Goal: Obtain resource: Download file/media

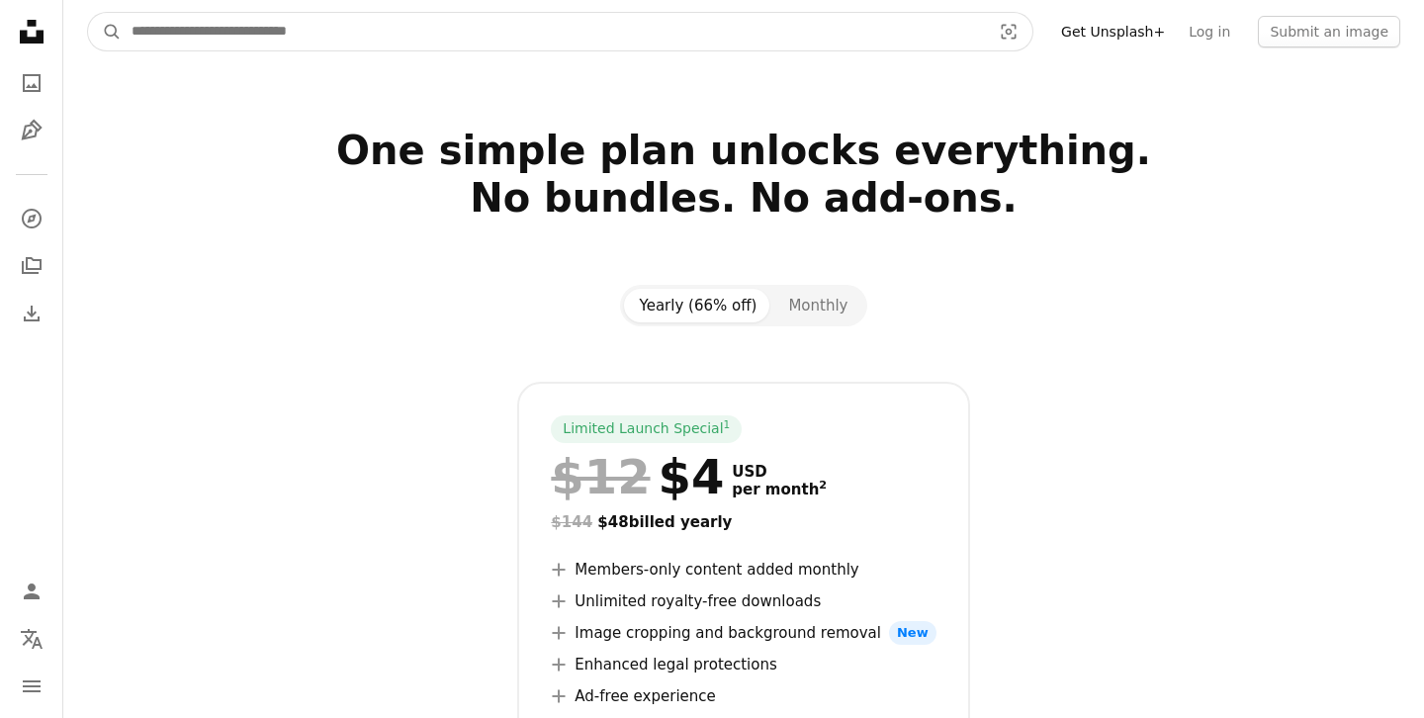
click at [646, 38] on input "Find visuals sitewide" at bounding box center [553, 32] width 863 height 38
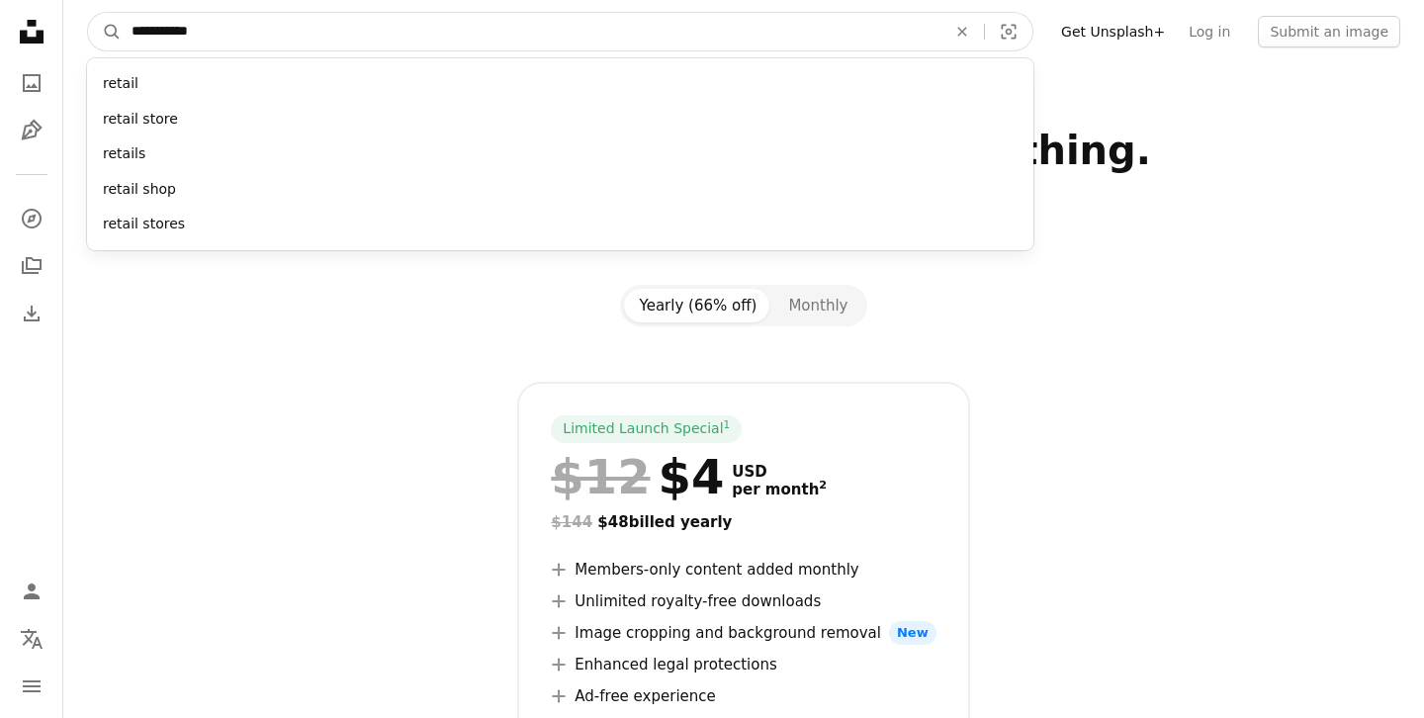
type input "**********"
click button "A magnifying glass" at bounding box center [105, 32] width 34 height 38
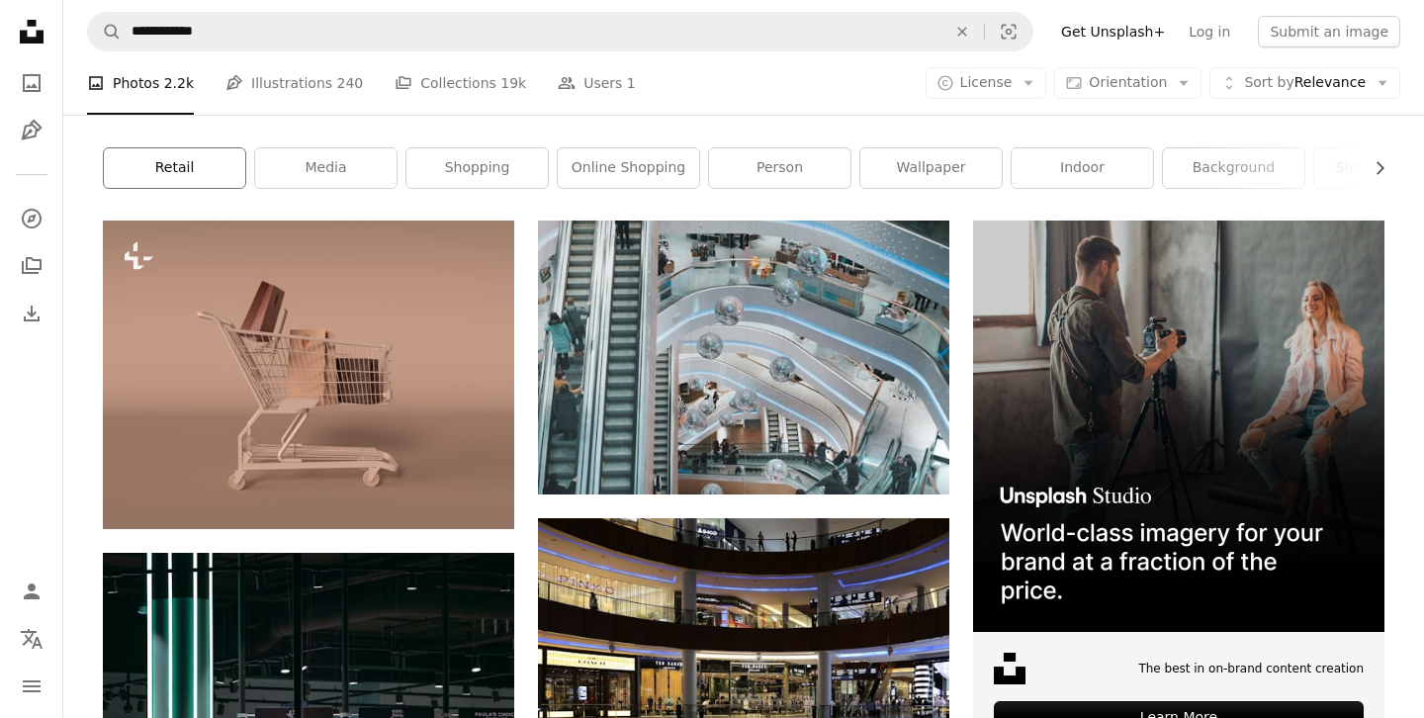
scroll to position [275, 0]
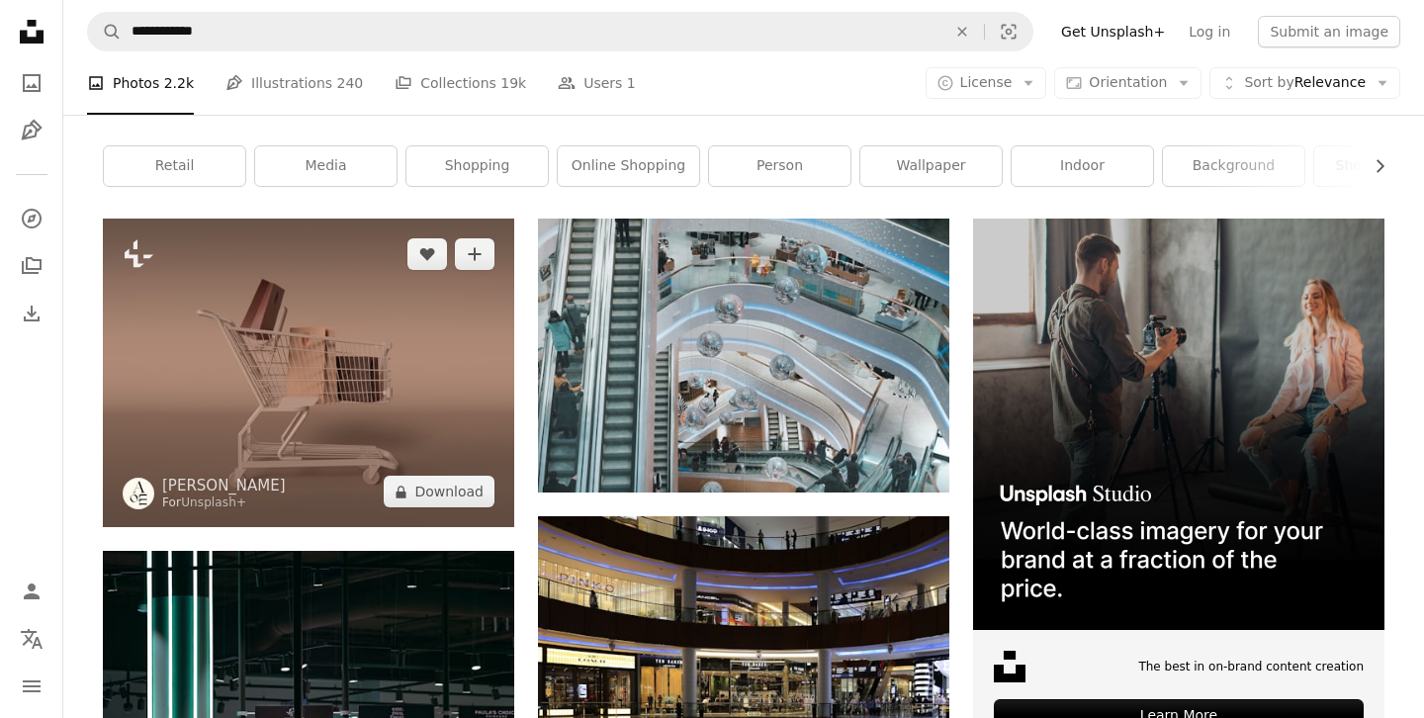
click at [310, 339] on img at bounding box center [308, 372] width 411 height 308
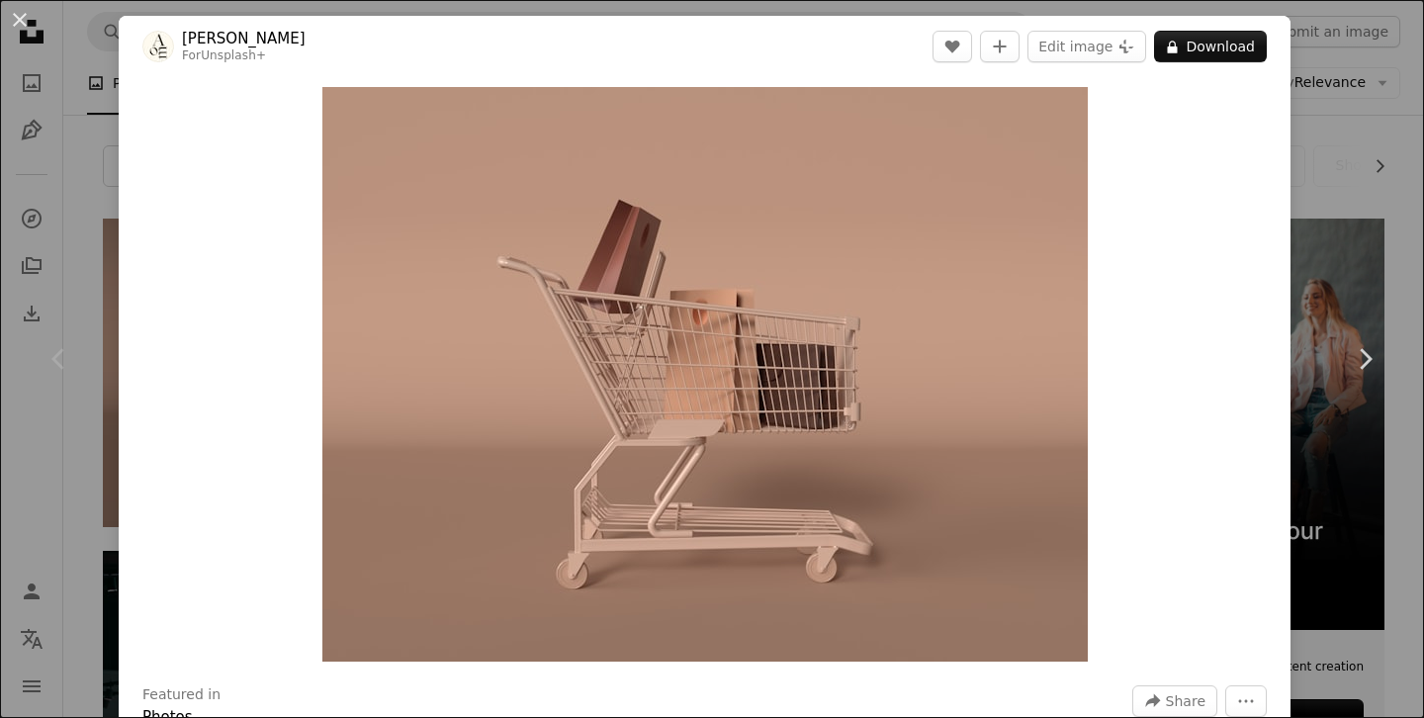
click at [1363, 135] on div "An X shape Chevron left Chevron right [PERSON_NAME] For Unsplash+ A heart A plu…" at bounding box center [712, 359] width 1424 height 718
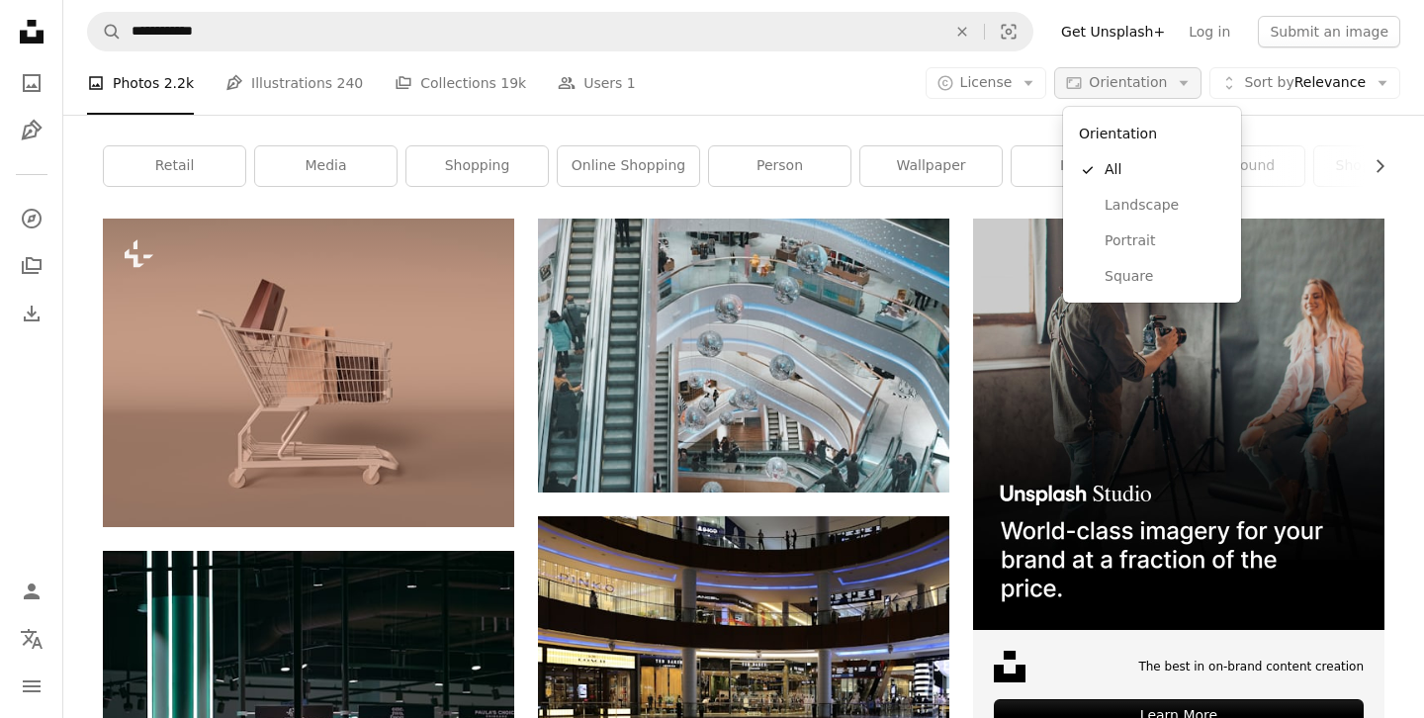
click at [1174, 79] on button "Aspect ratio Orientation Arrow down" at bounding box center [1127, 83] width 147 height 32
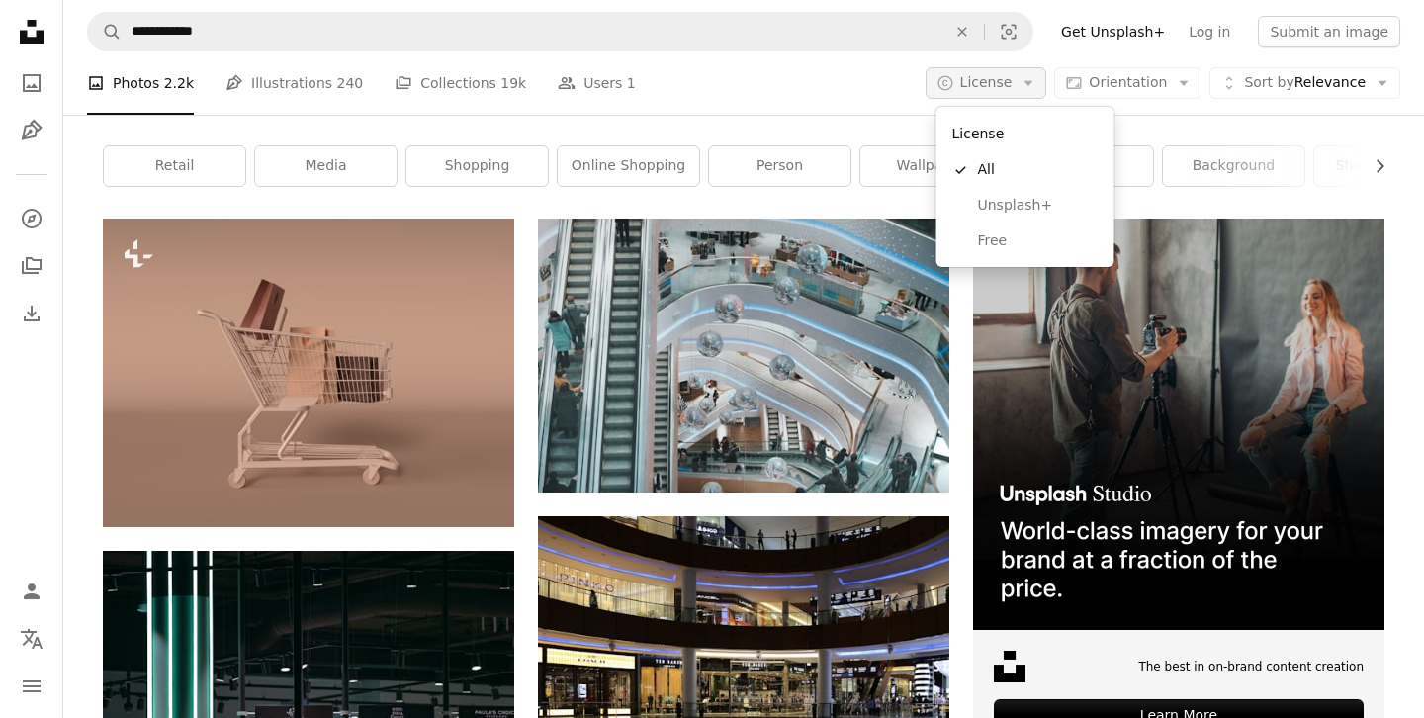
click at [1006, 87] on span "License" at bounding box center [986, 82] width 52 height 16
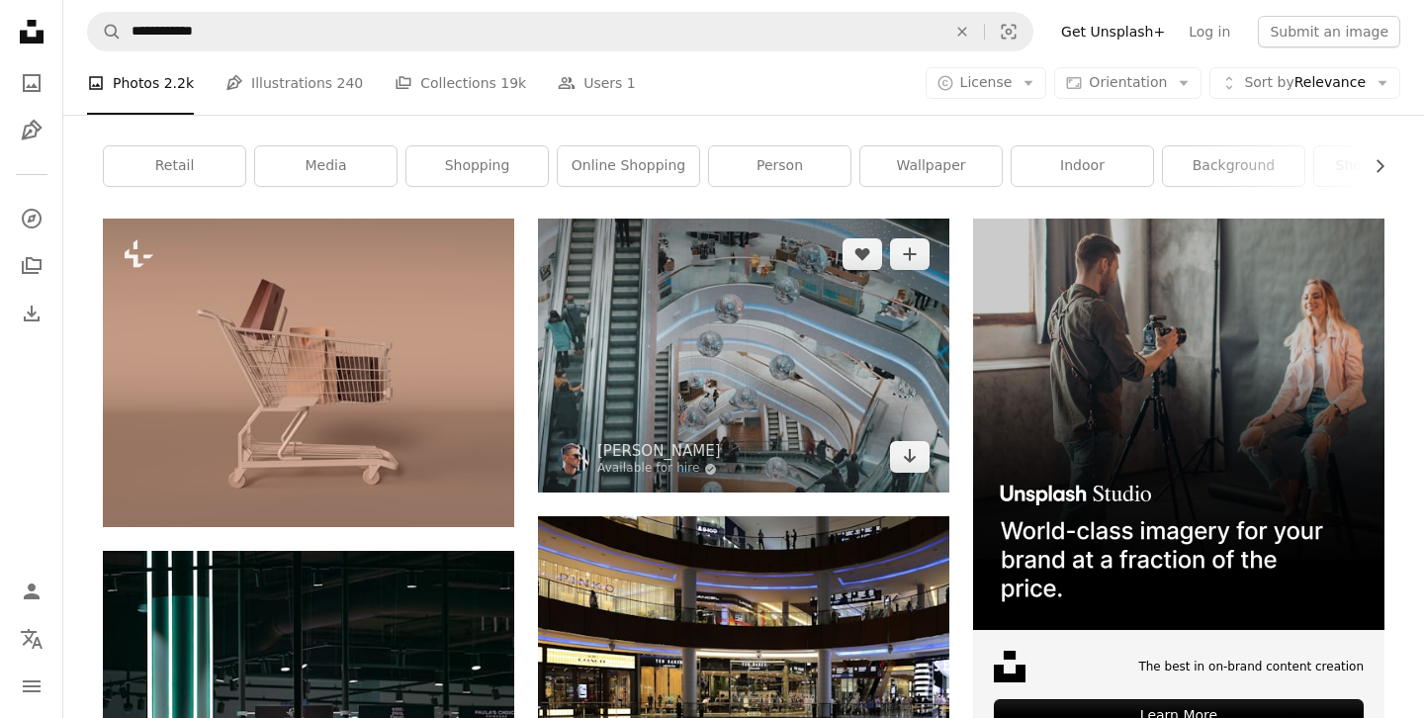
click at [625, 371] on img at bounding box center [743, 355] width 411 height 274
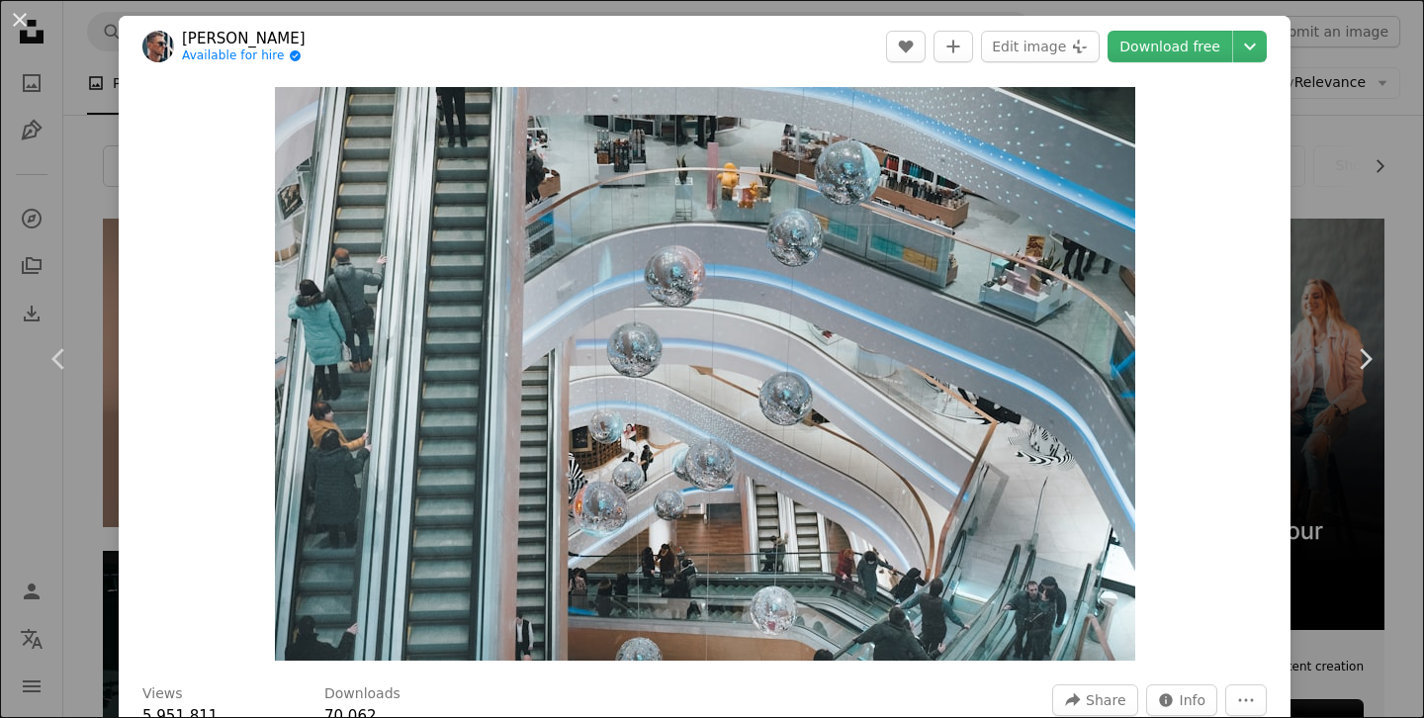
click at [1369, 170] on div "An X shape Chevron left Chevron right [PERSON_NAME] Available for hire A checkm…" at bounding box center [712, 359] width 1424 height 718
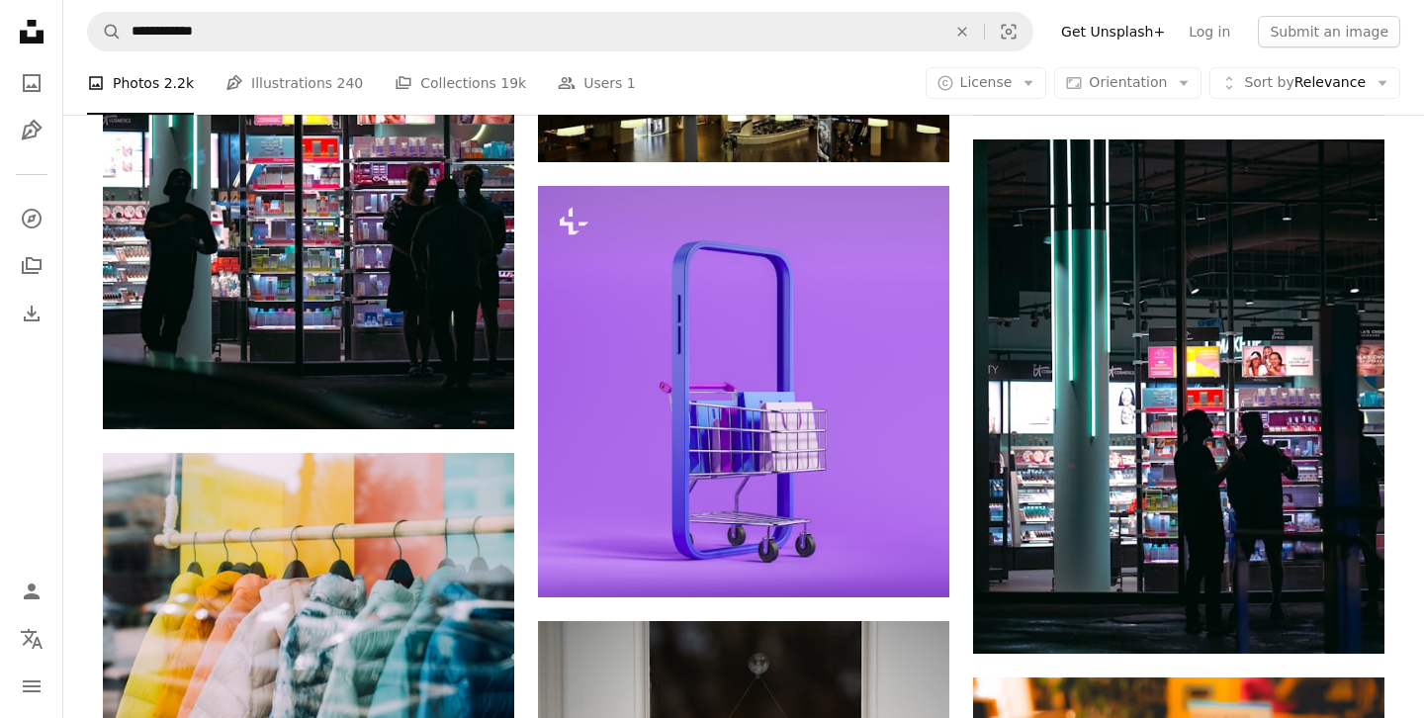
scroll to position [449, 0]
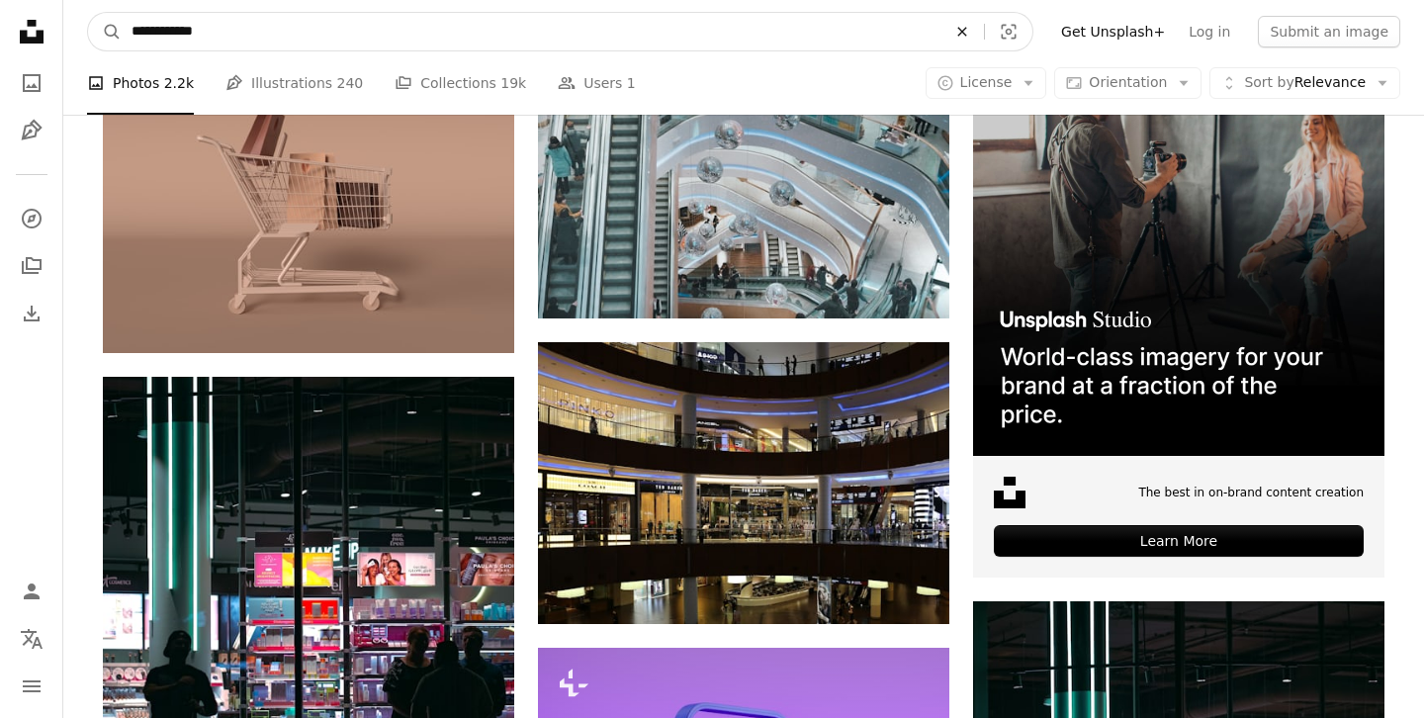
click at [966, 32] on icon "Find visuals sitewide" at bounding box center [961, 31] width 9 height 9
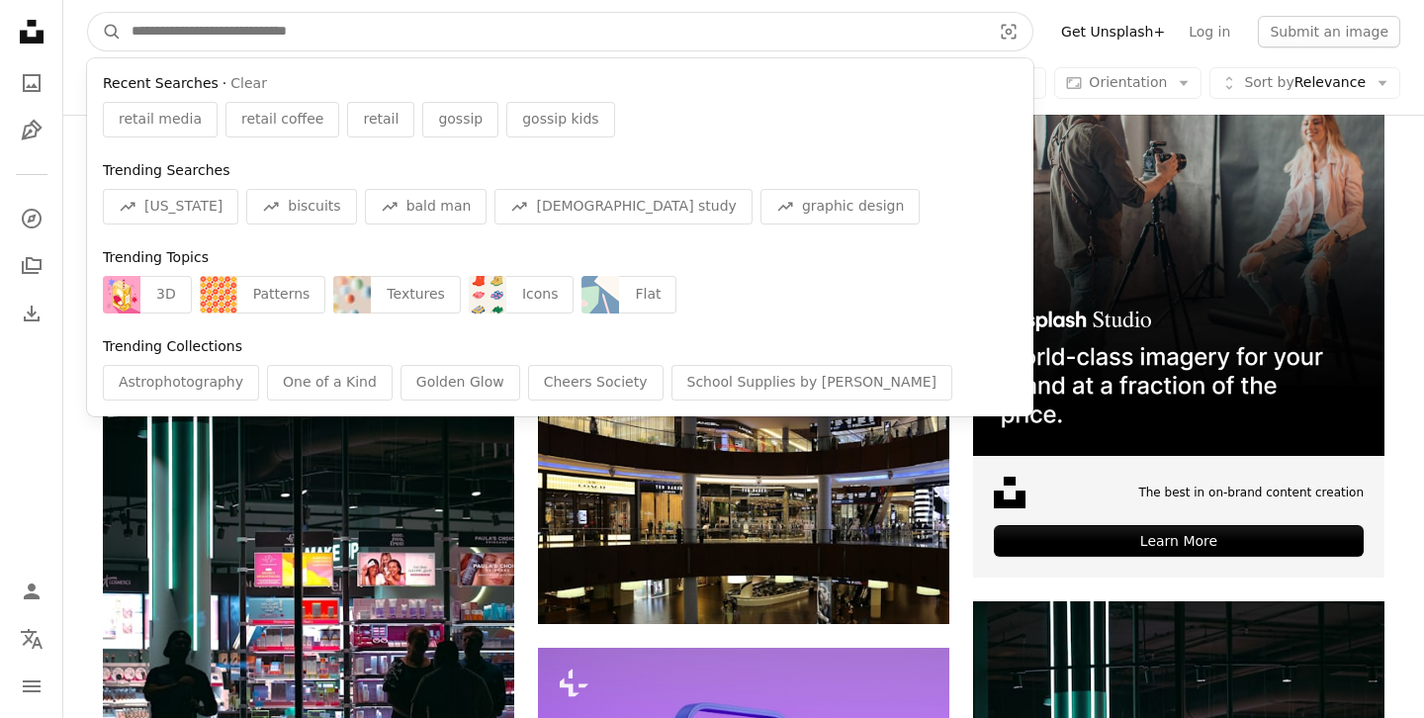
paste input "**********"
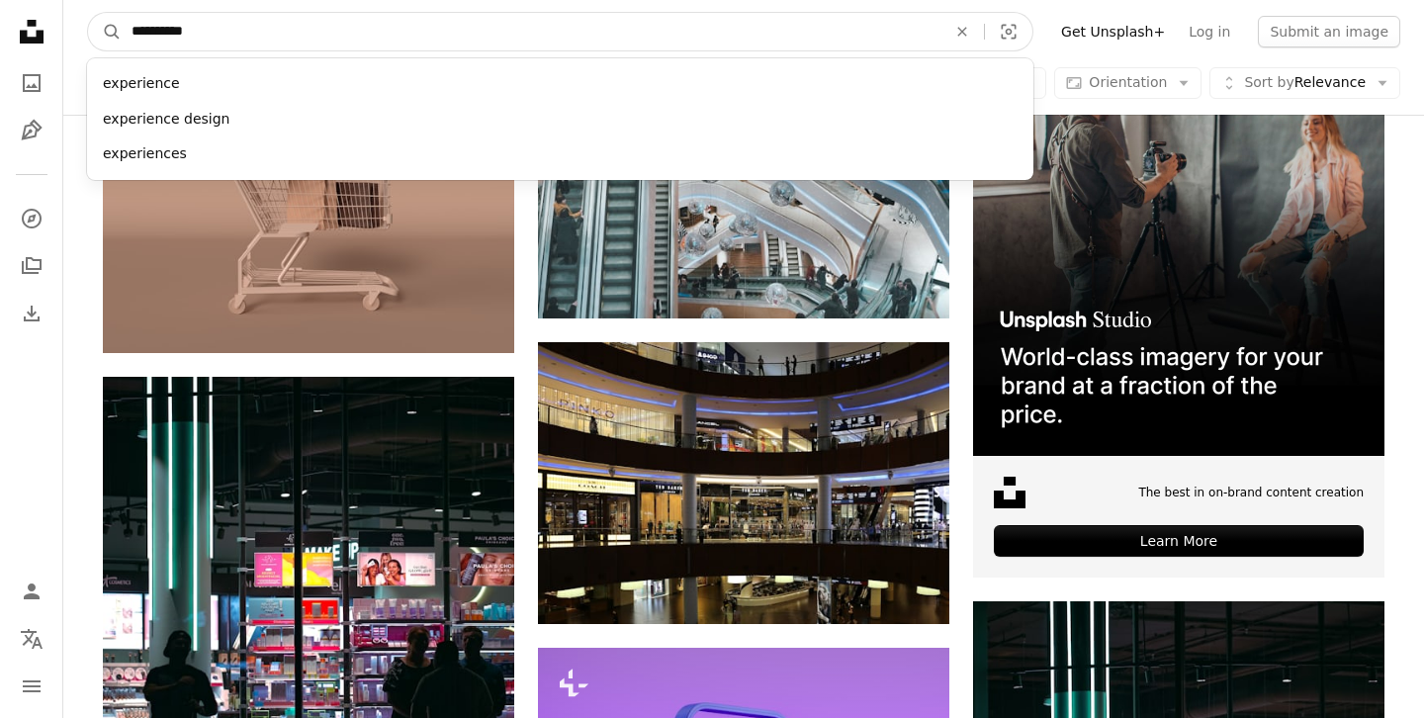
type input "**********"
click at [88, 13] on button "A magnifying glass" at bounding box center [105, 32] width 34 height 38
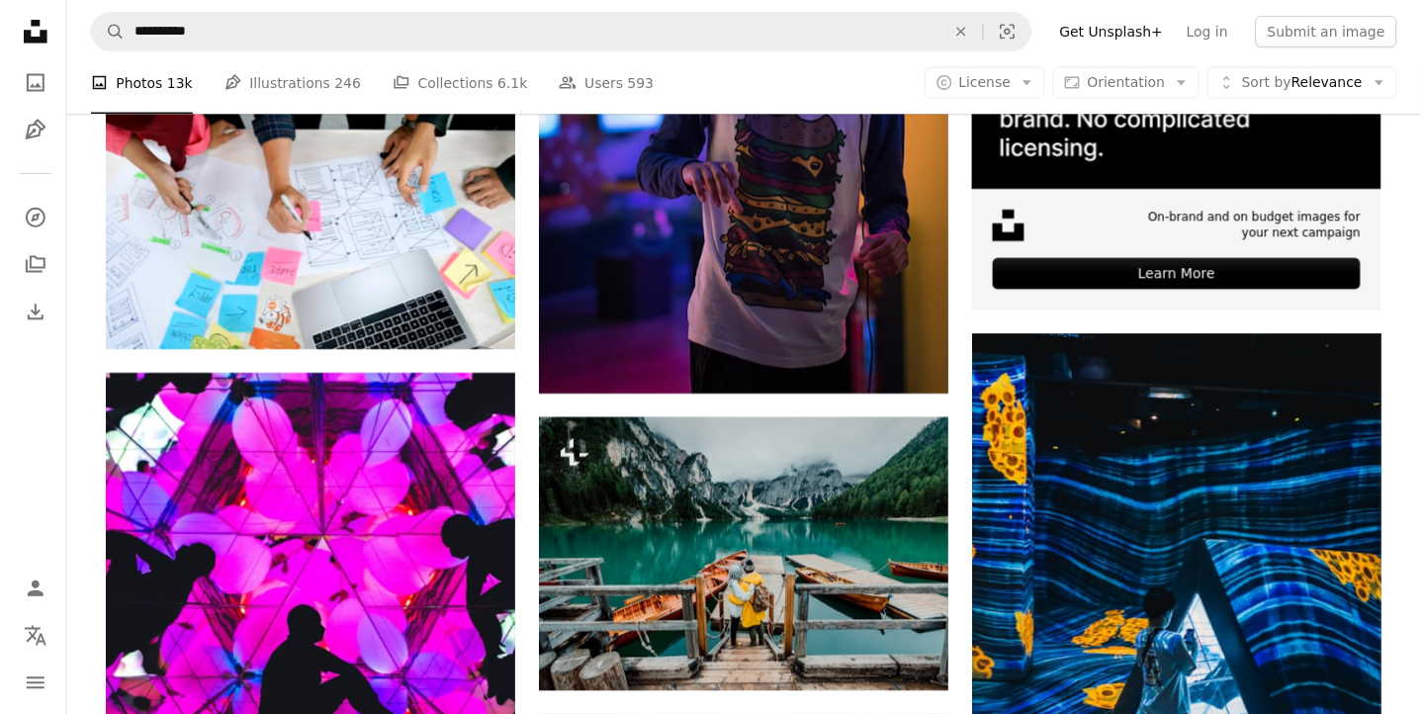
scroll to position [1029, 0]
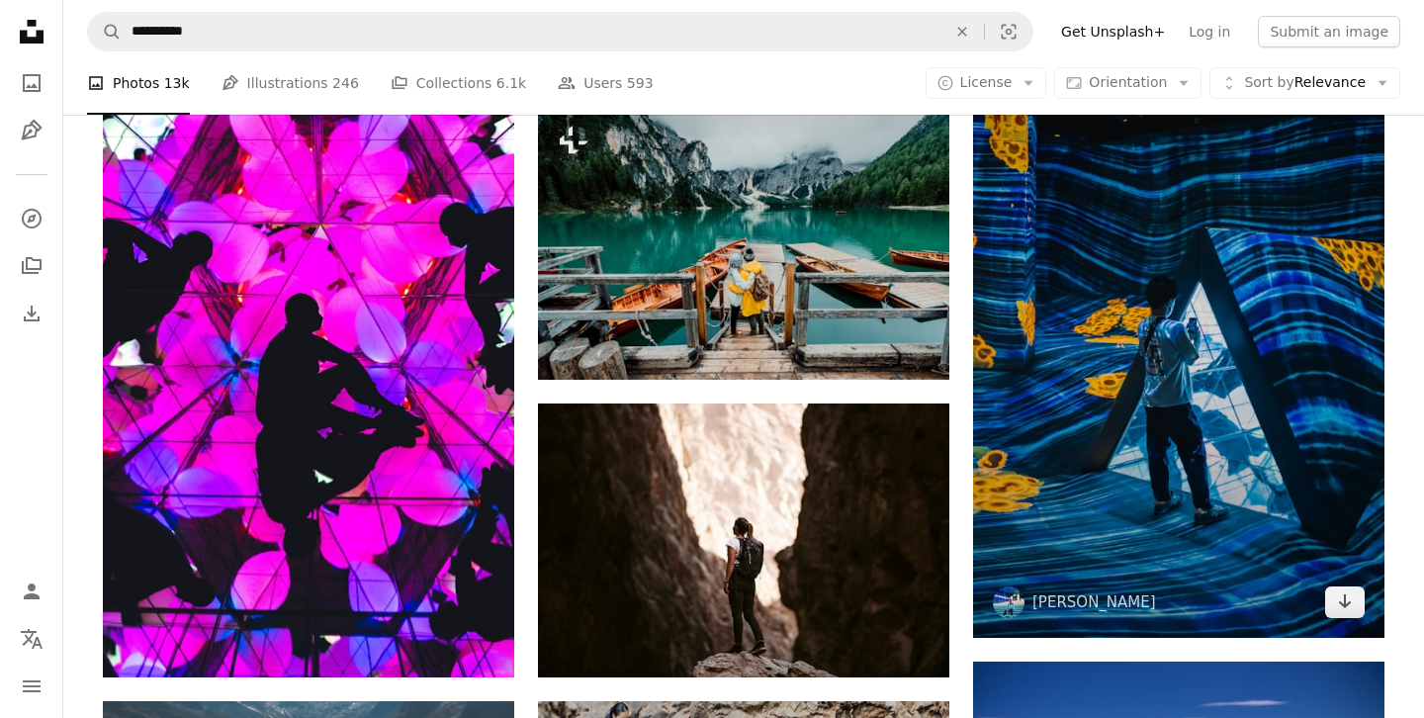
click at [1198, 365] on img at bounding box center [1178, 329] width 411 height 617
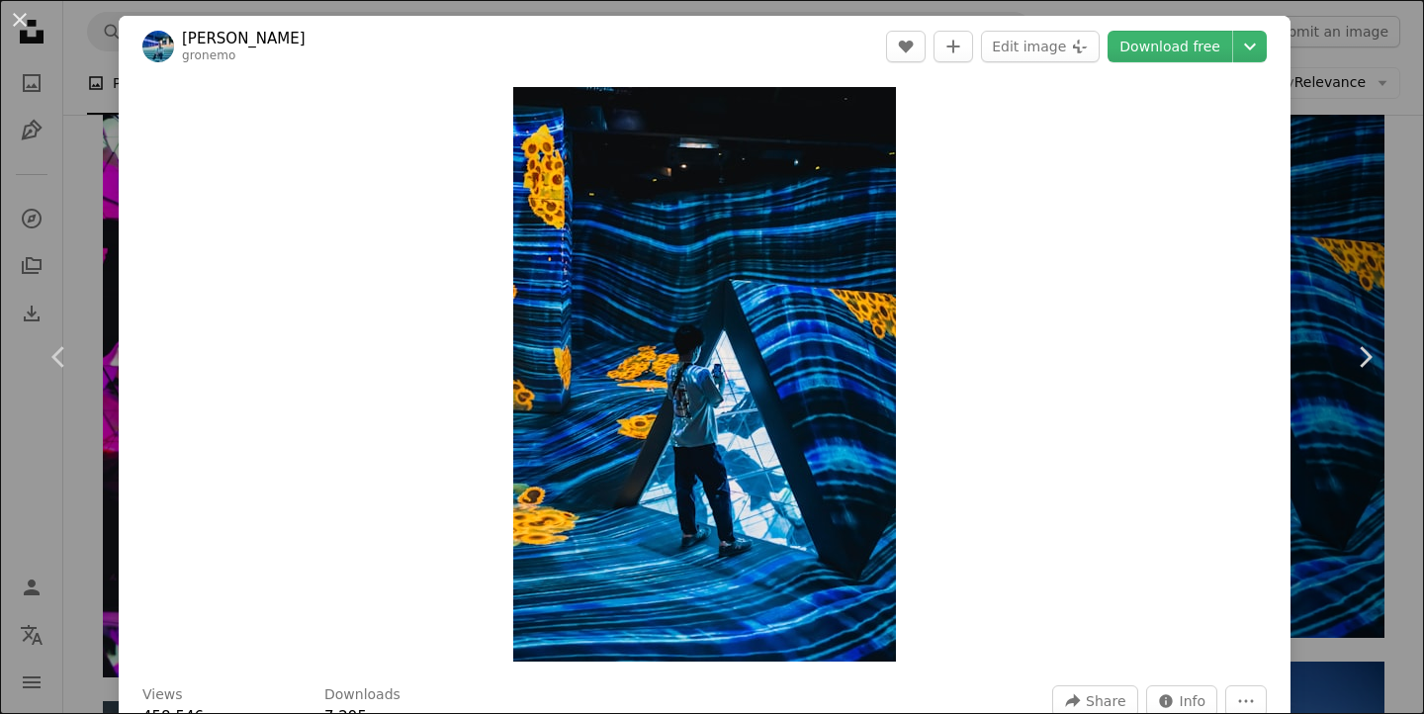
drag, startPoint x: 1361, startPoint y: 57, endPoint x: 1309, endPoint y: 55, distance: 52.4
click at [1361, 57] on div "An X shape Chevron left Chevron right Roméo A. gronemo A heart A plus sign Edit…" at bounding box center [712, 357] width 1424 height 714
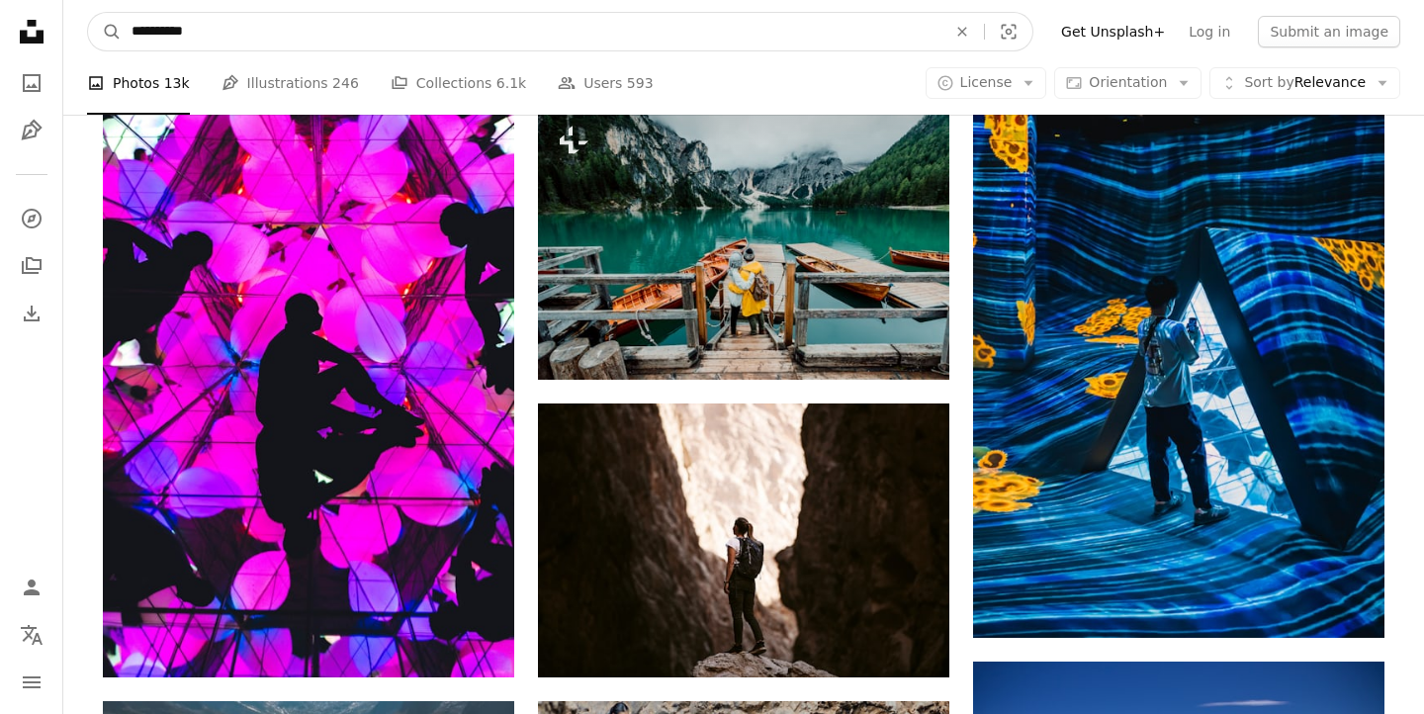
click at [232, 30] on input "**********" at bounding box center [531, 32] width 819 height 38
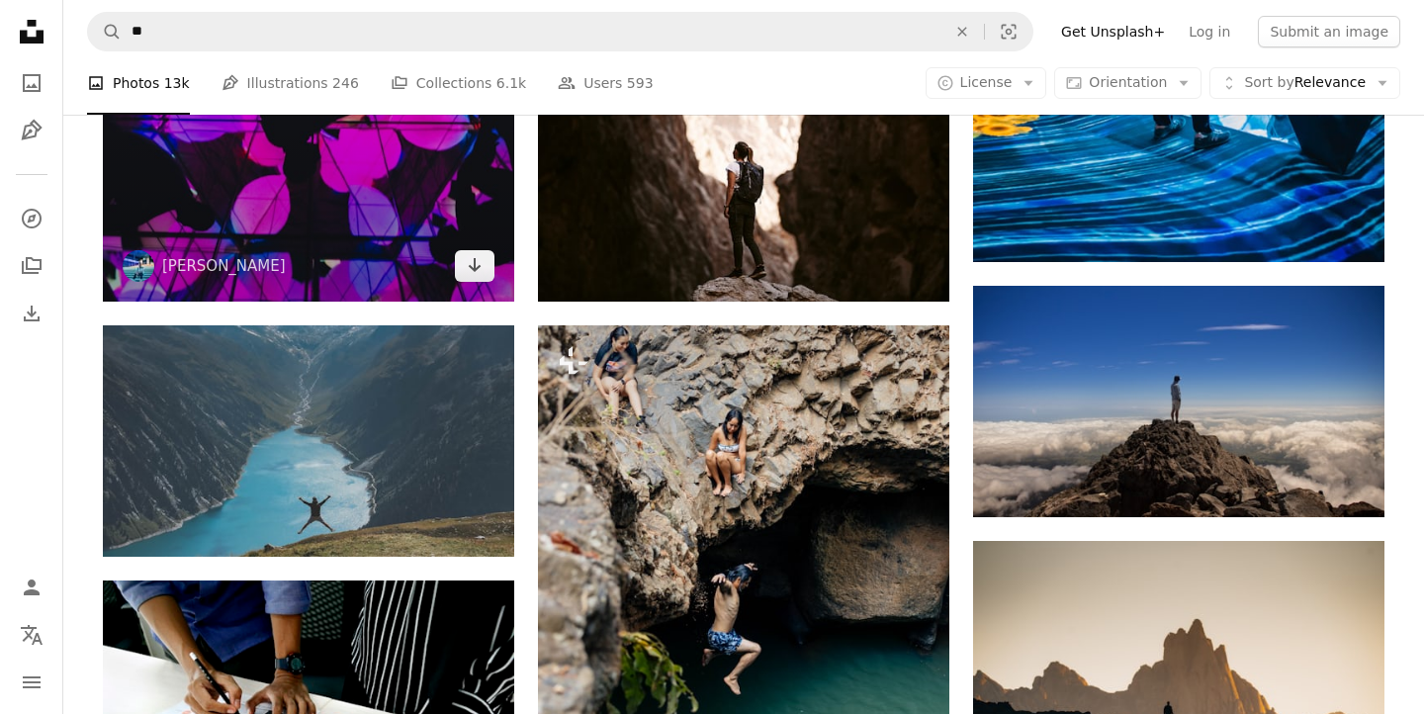
scroll to position [1178, 0]
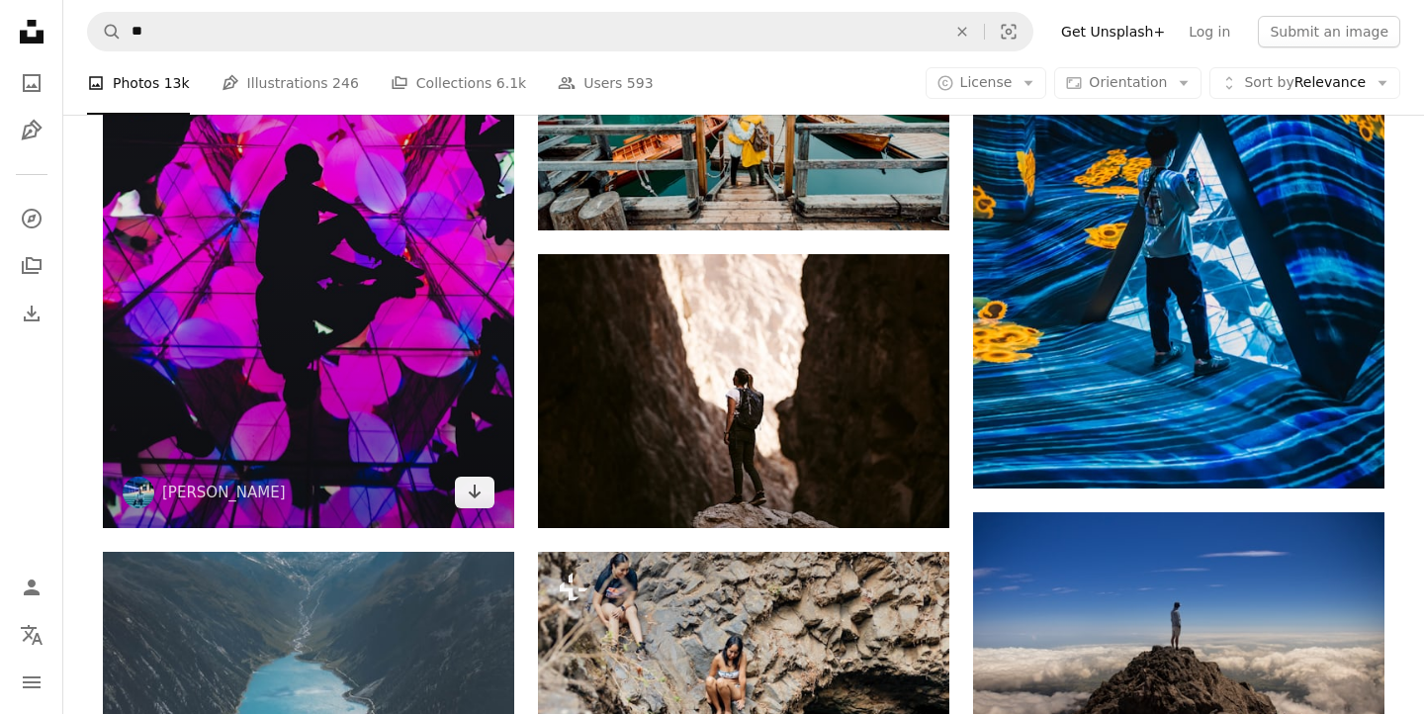
click at [439, 288] on img at bounding box center [308, 219] width 411 height 617
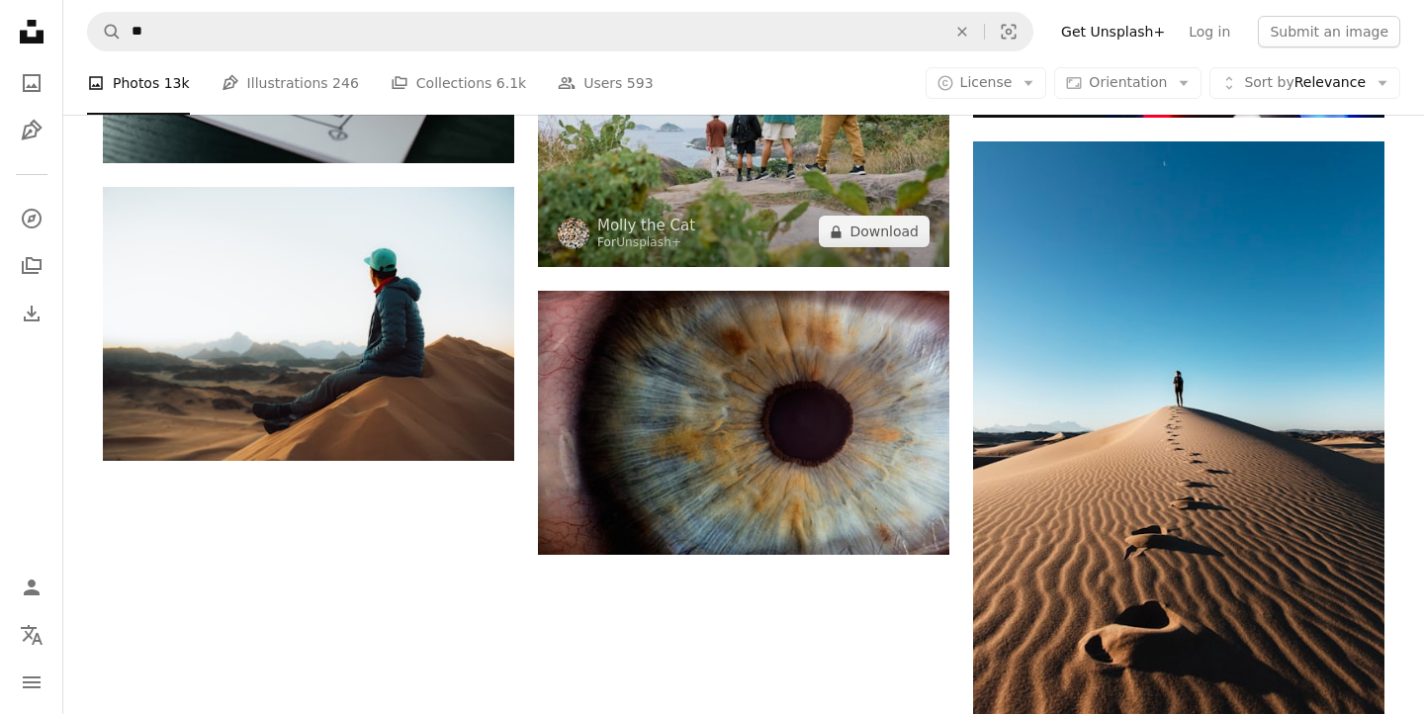
scroll to position [2782, 0]
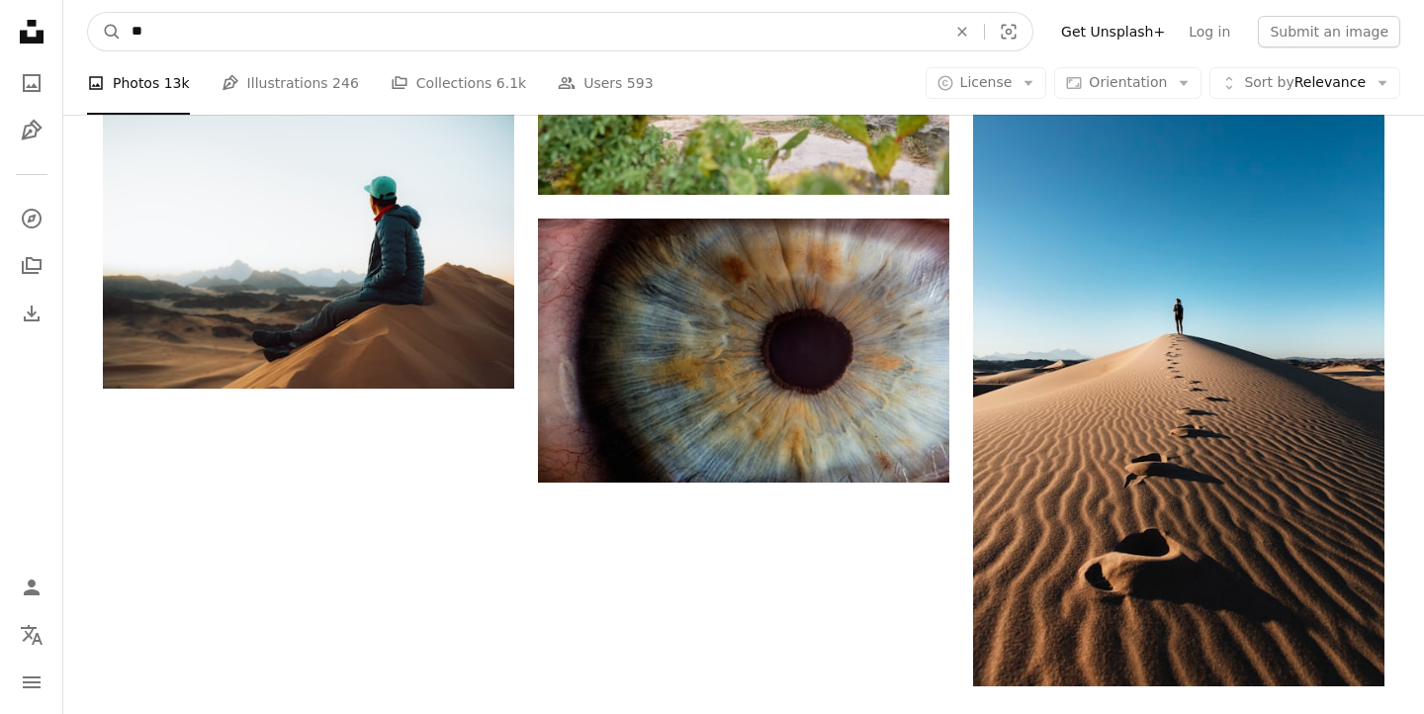
click at [522, 37] on input "**" at bounding box center [531, 32] width 819 height 38
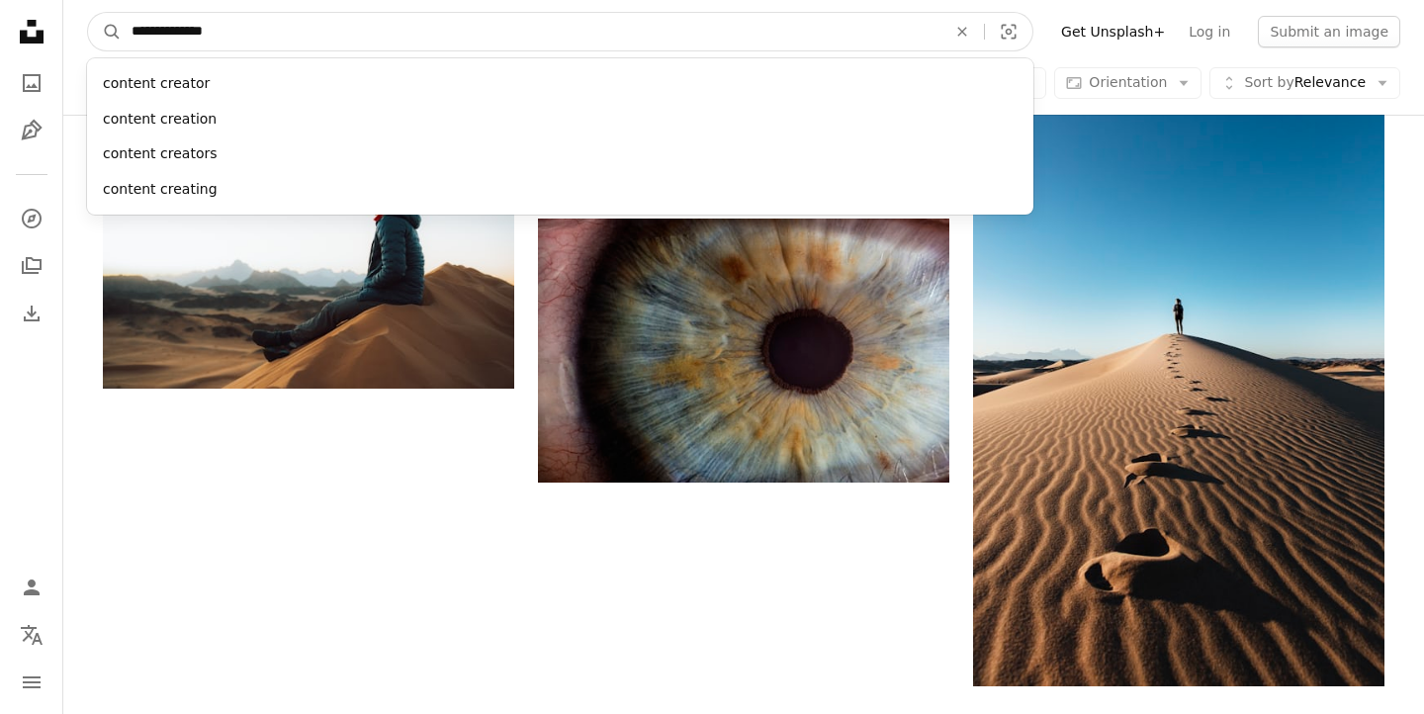
type input "**********"
click button "A magnifying glass" at bounding box center [105, 32] width 34 height 38
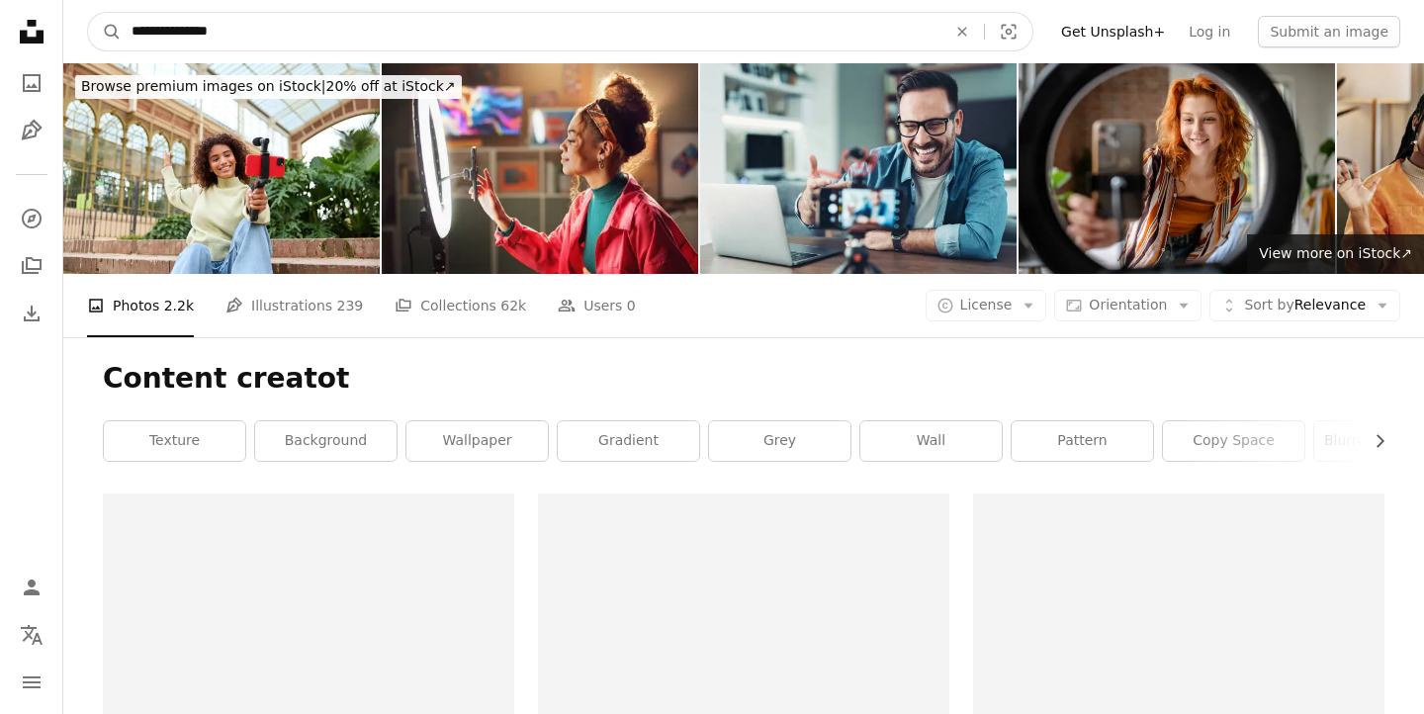
click at [419, 31] on input "**********" at bounding box center [531, 32] width 819 height 38
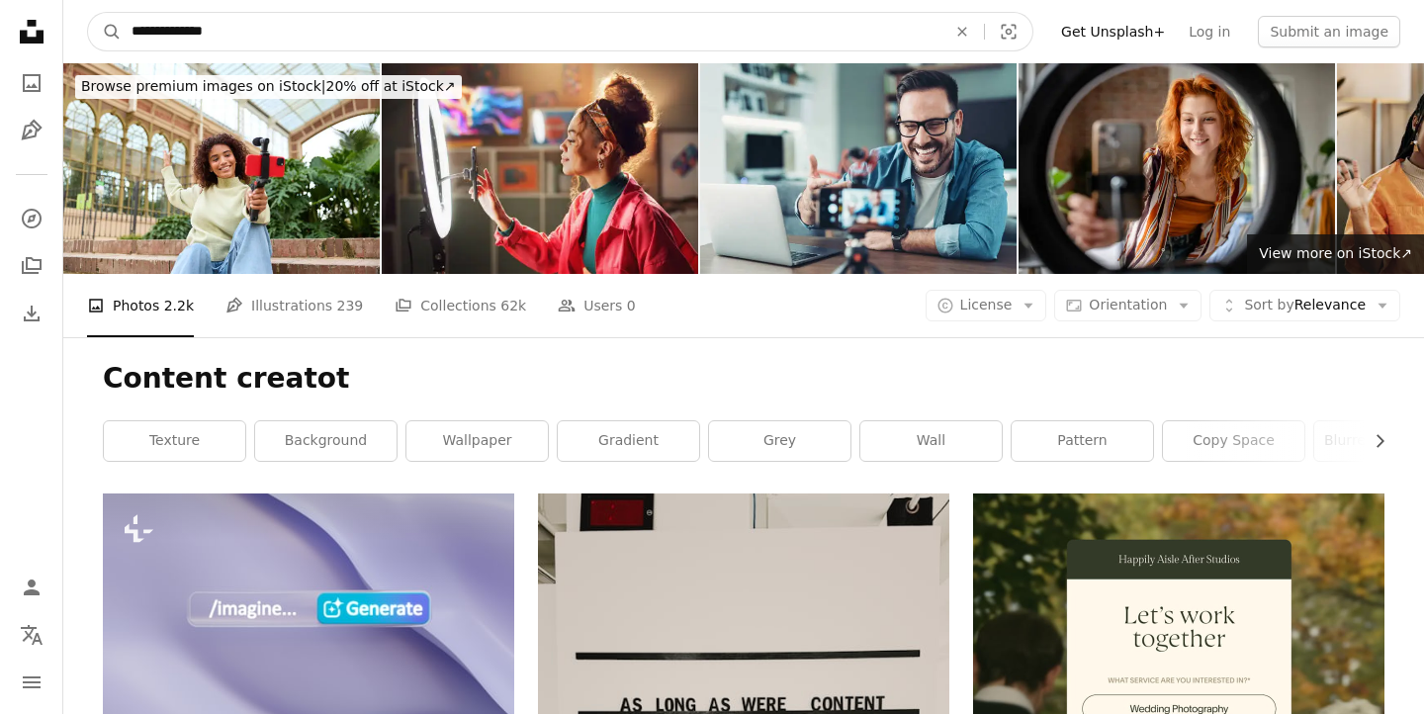
type input "**********"
click button "A magnifying glass" at bounding box center [105, 32] width 34 height 38
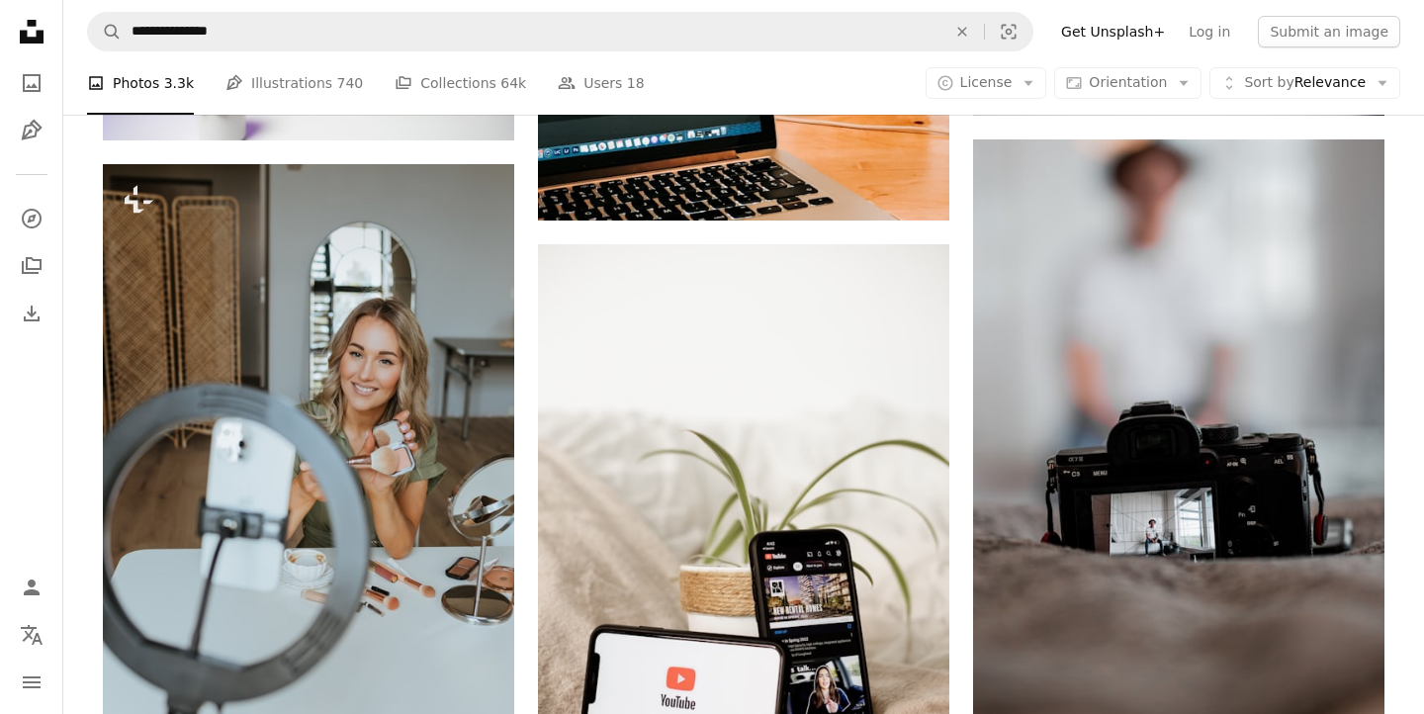
scroll to position [2750, 0]
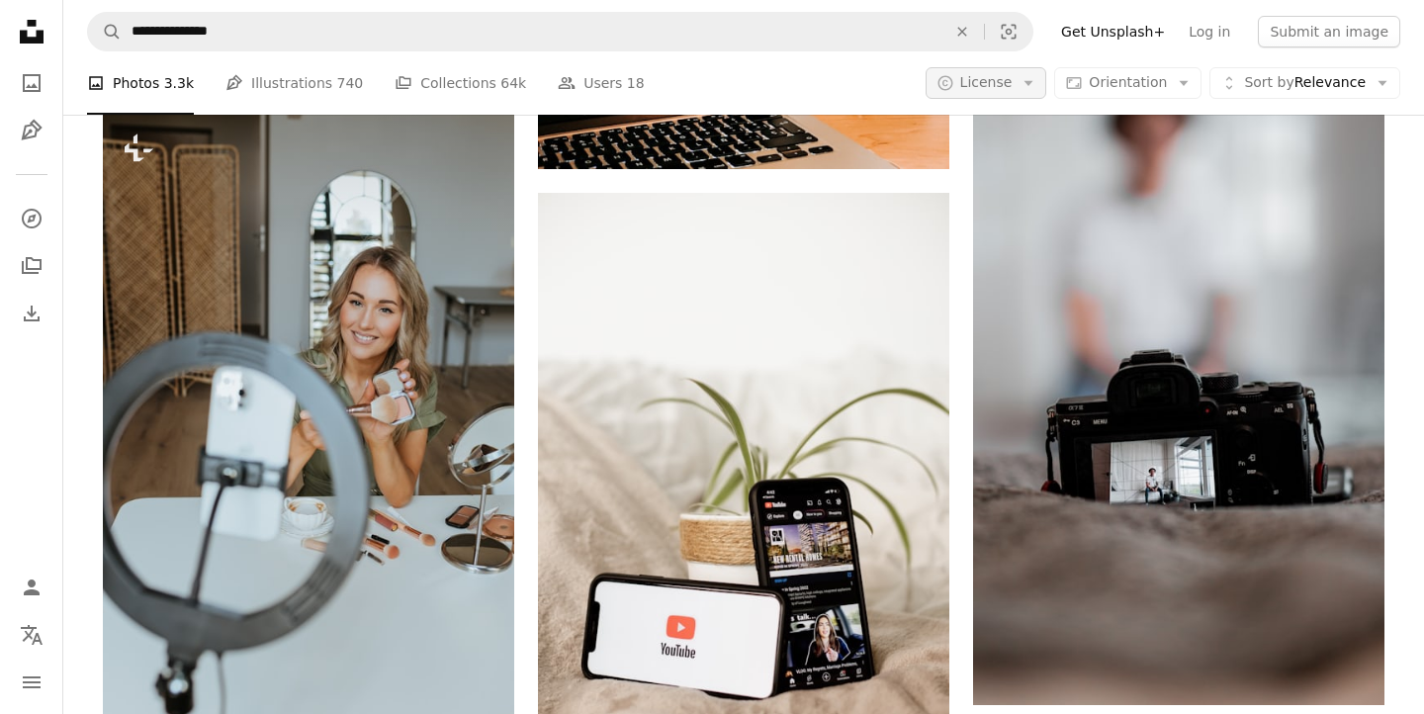
click at [1028, 84] on icon "Arrow down" at bounding box center [1028, 83] width 18 height 18
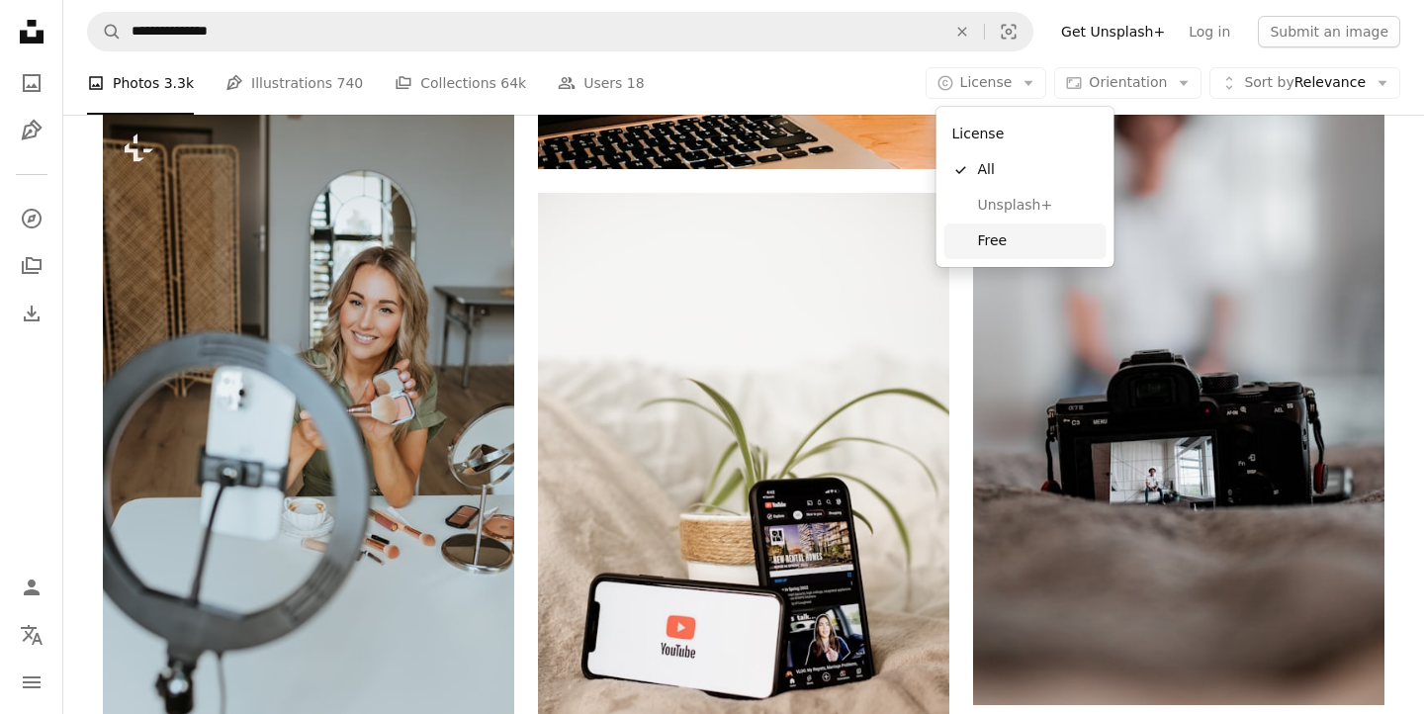
click at [1014, 230] on link "Free" at bounding box center [1025, 241] width 162 height 36
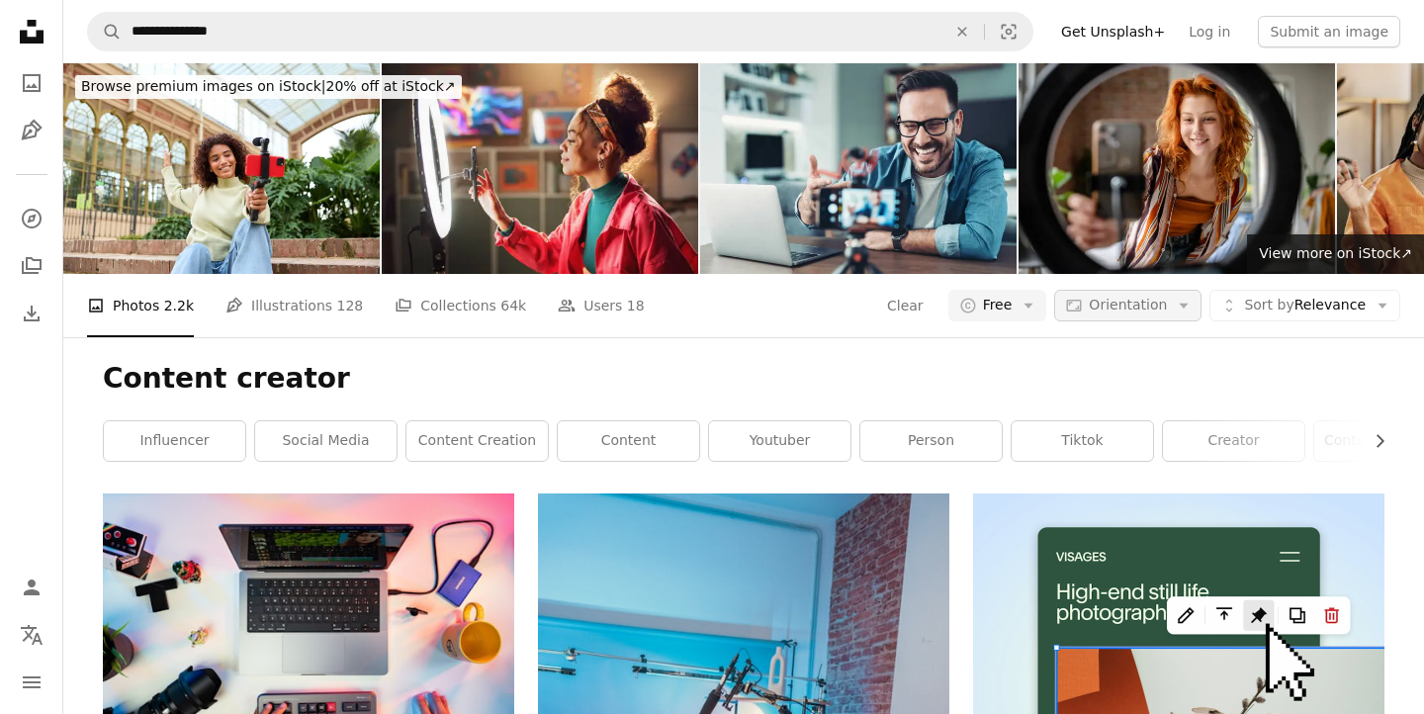
click at [1132, 314] on span "Orientation" at bounding box center [1128, 306] width 78 height 20
click at [1097, 432] on link "Landscape" at bounding box center [1152, 428] width 162 height 36
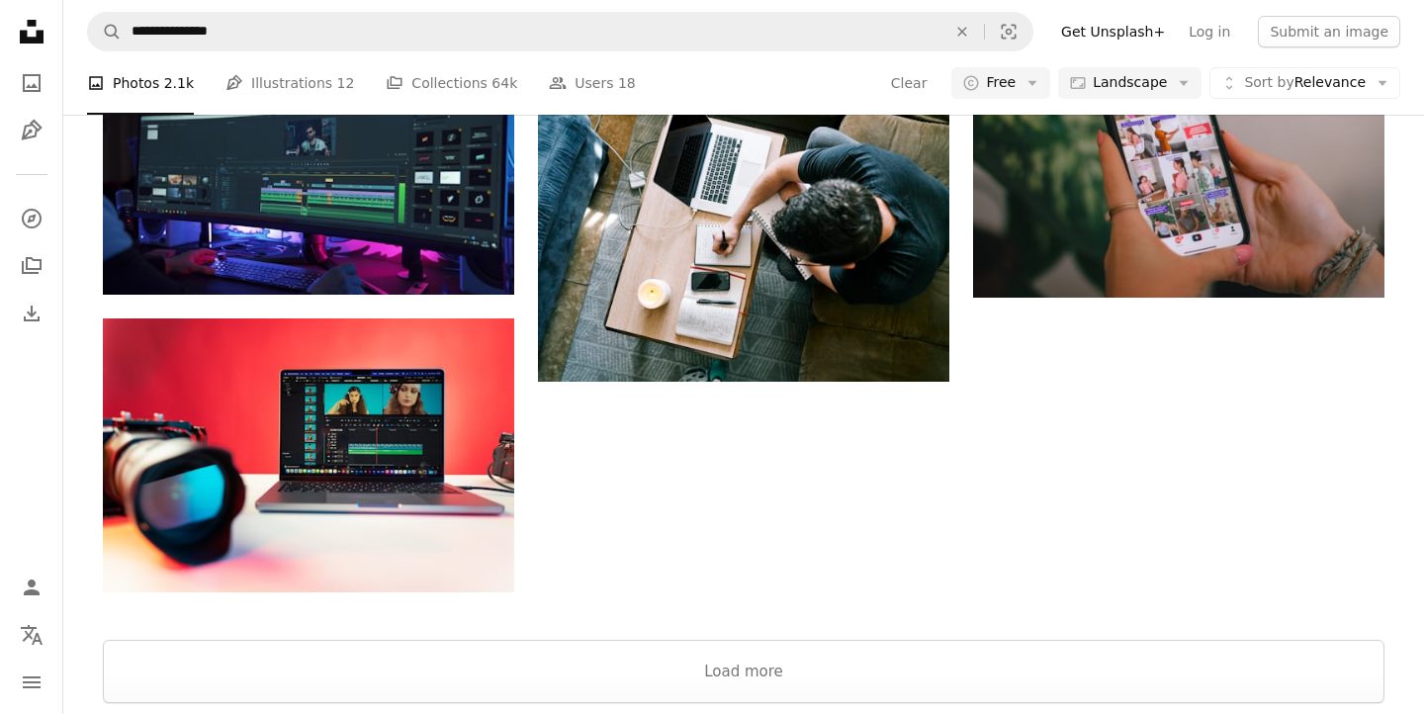
scroll to position [2333, 0]
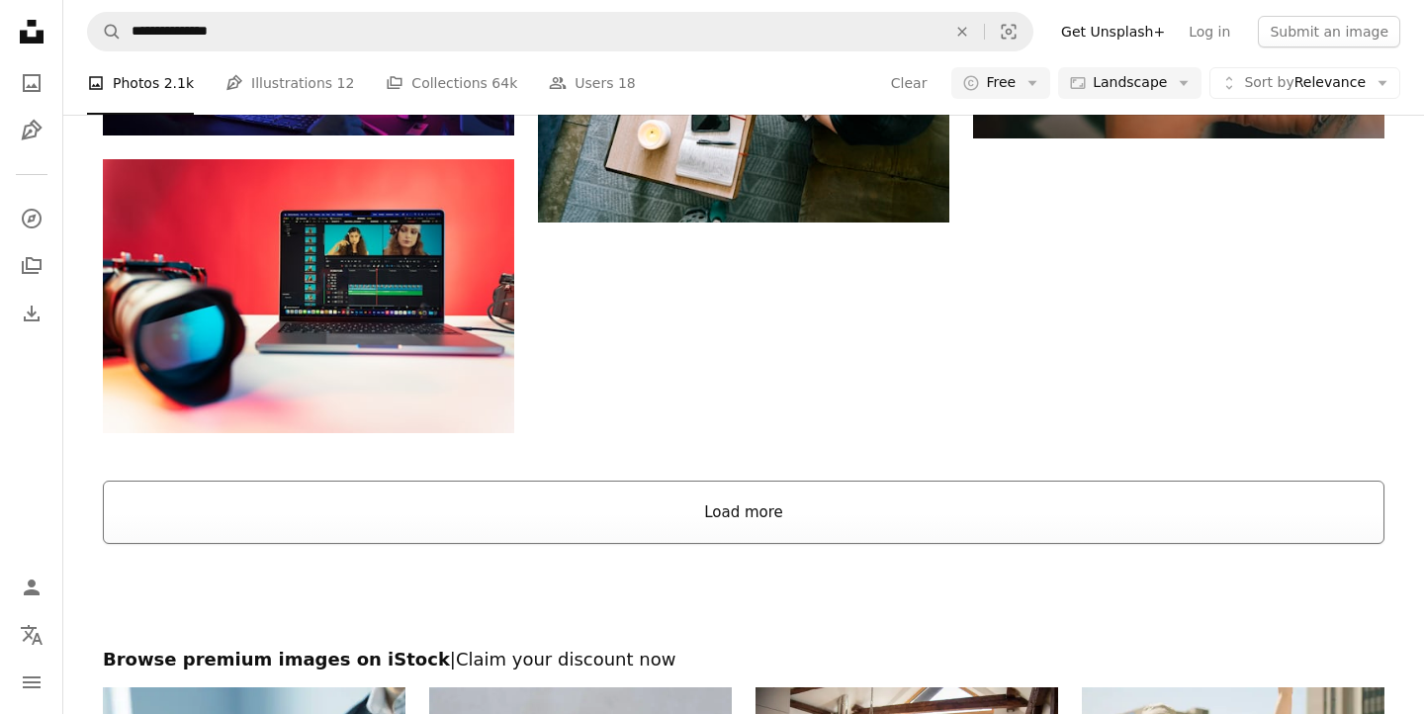
click at [964, 525] on button "Load more" at bounding box center [743, 511] width 1281 height 63
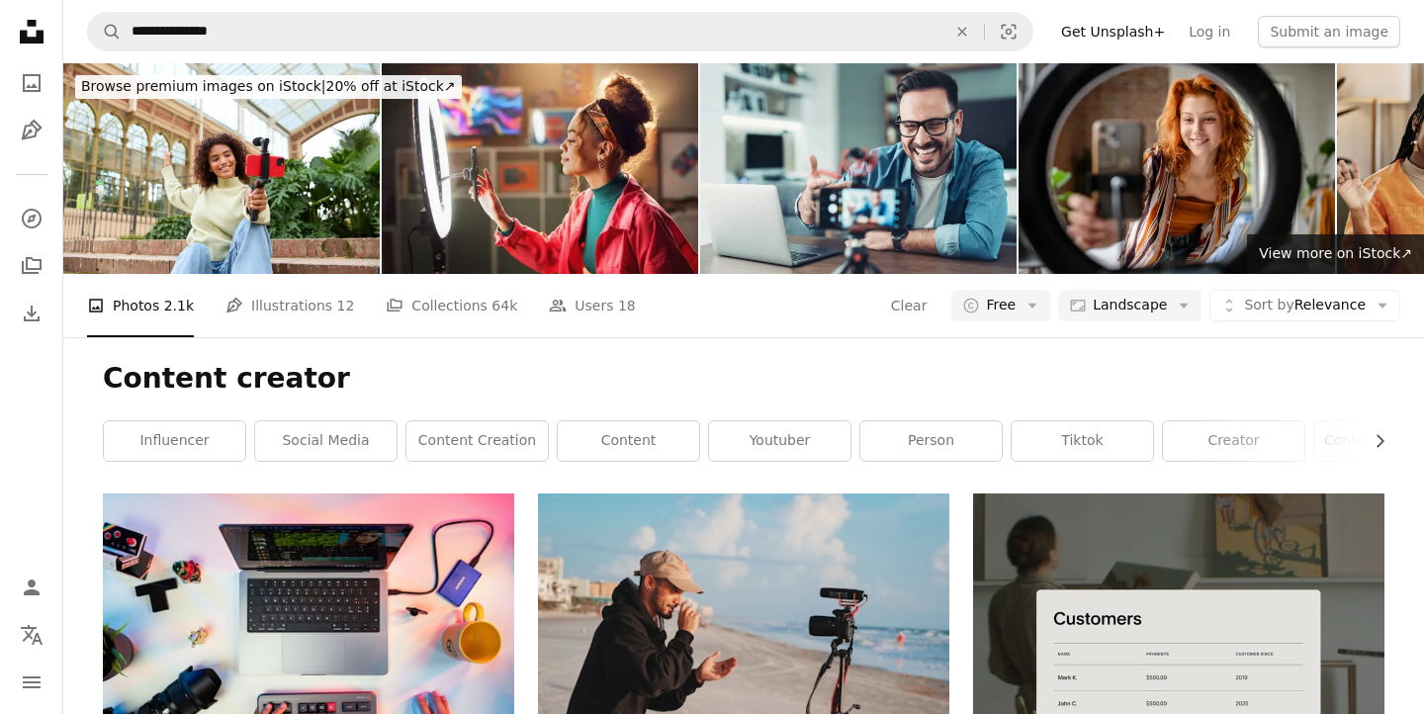
scroll to position [323, 0]
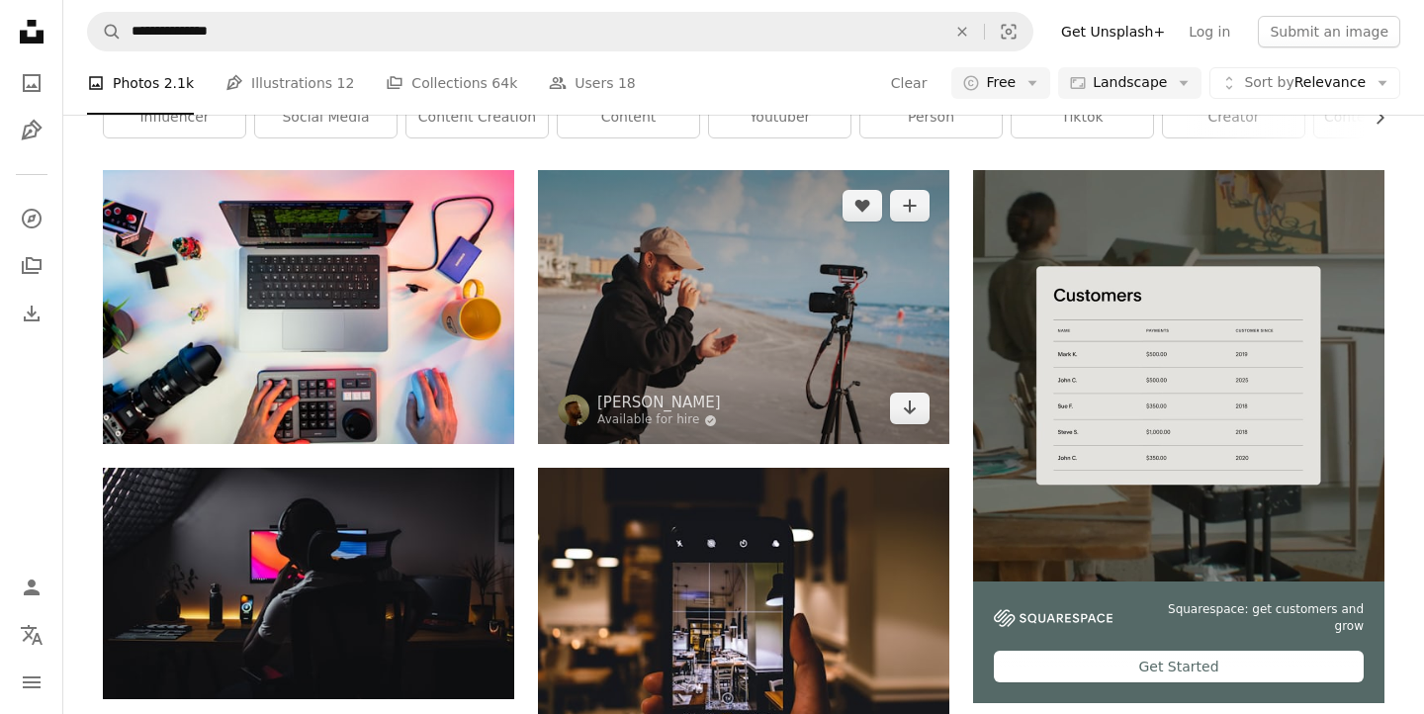
click at [764, 324] on img at bounding box center [743, 307] width 411 height 274
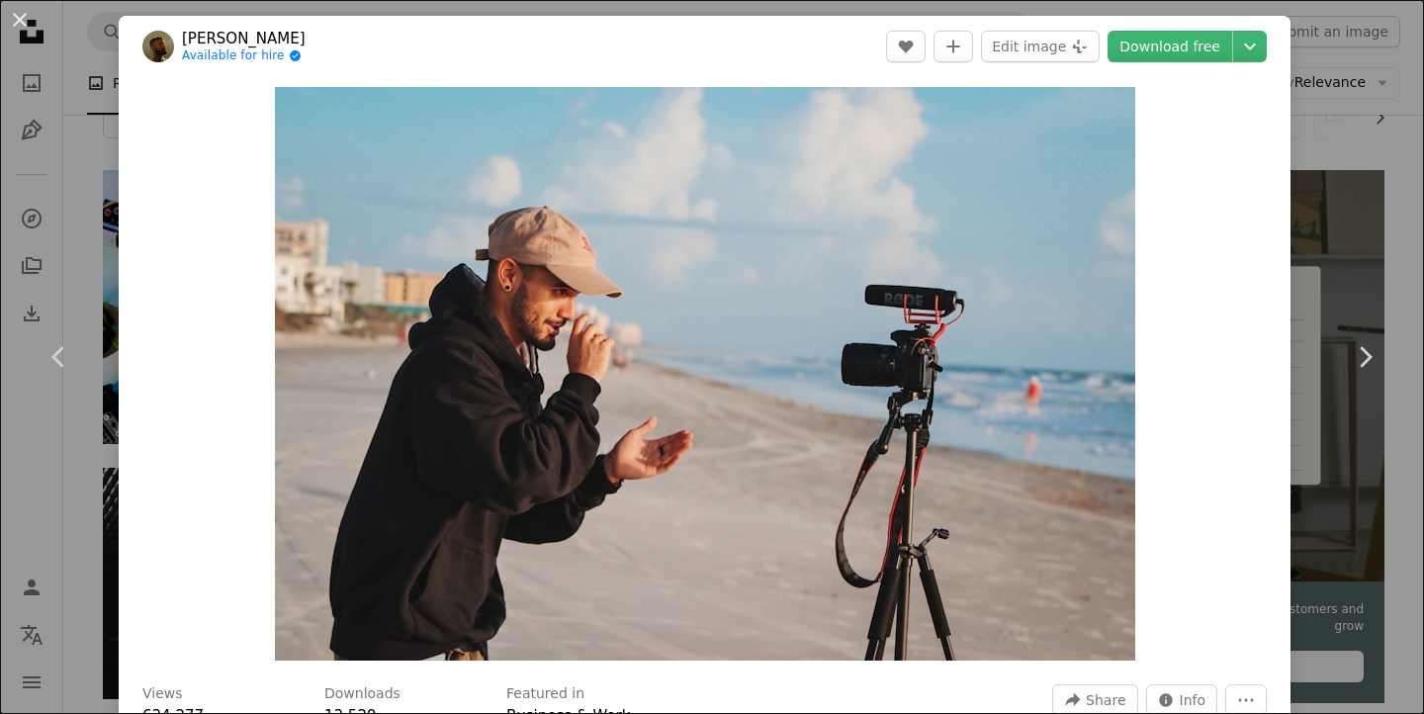
drag, startPoint x: 1386, startPoint y: 134, endPoint x: 1216, endPoint y: 203, distance: 183.2
click at [1386, 134] on div "An X shape Chevron left Chevron right [PERSON_NAME] Available for hire A checkm…" at bounding box center [712, 357] width 1424 height 714
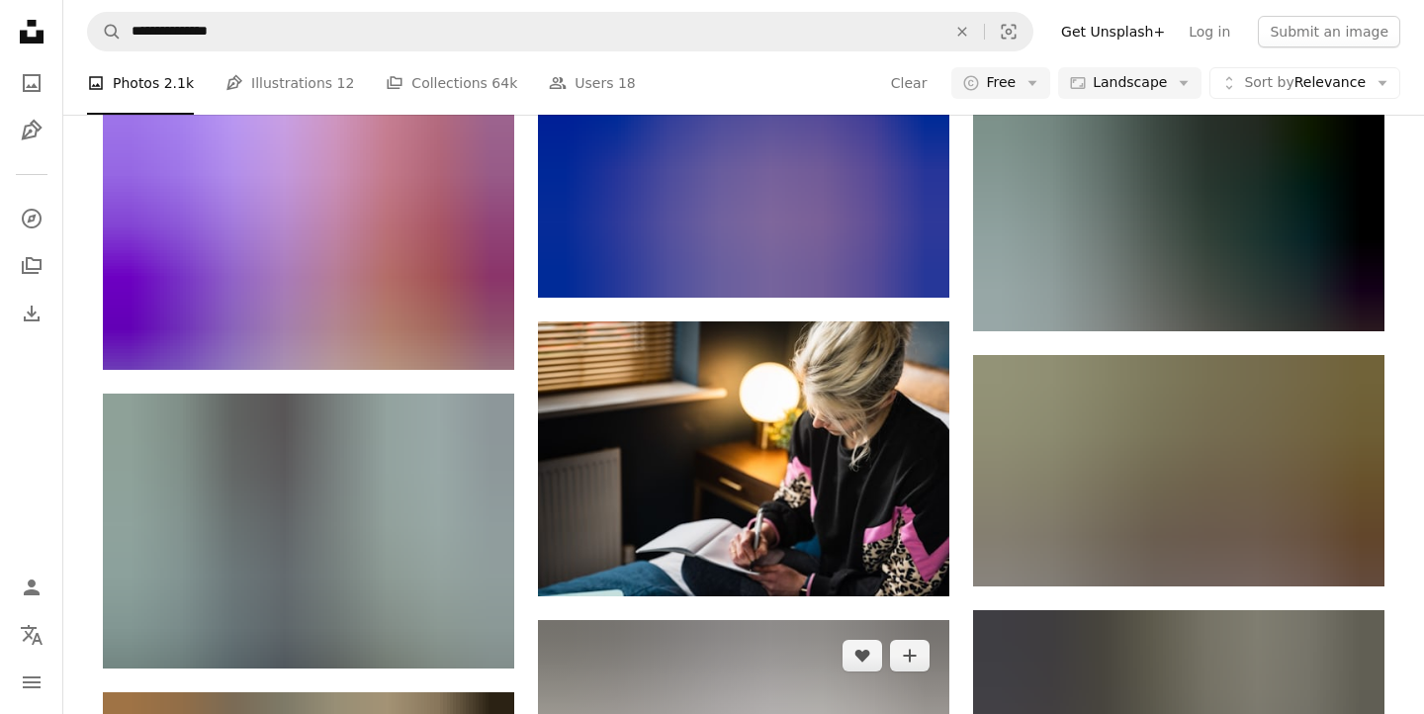
scroll to position [6690, 0]
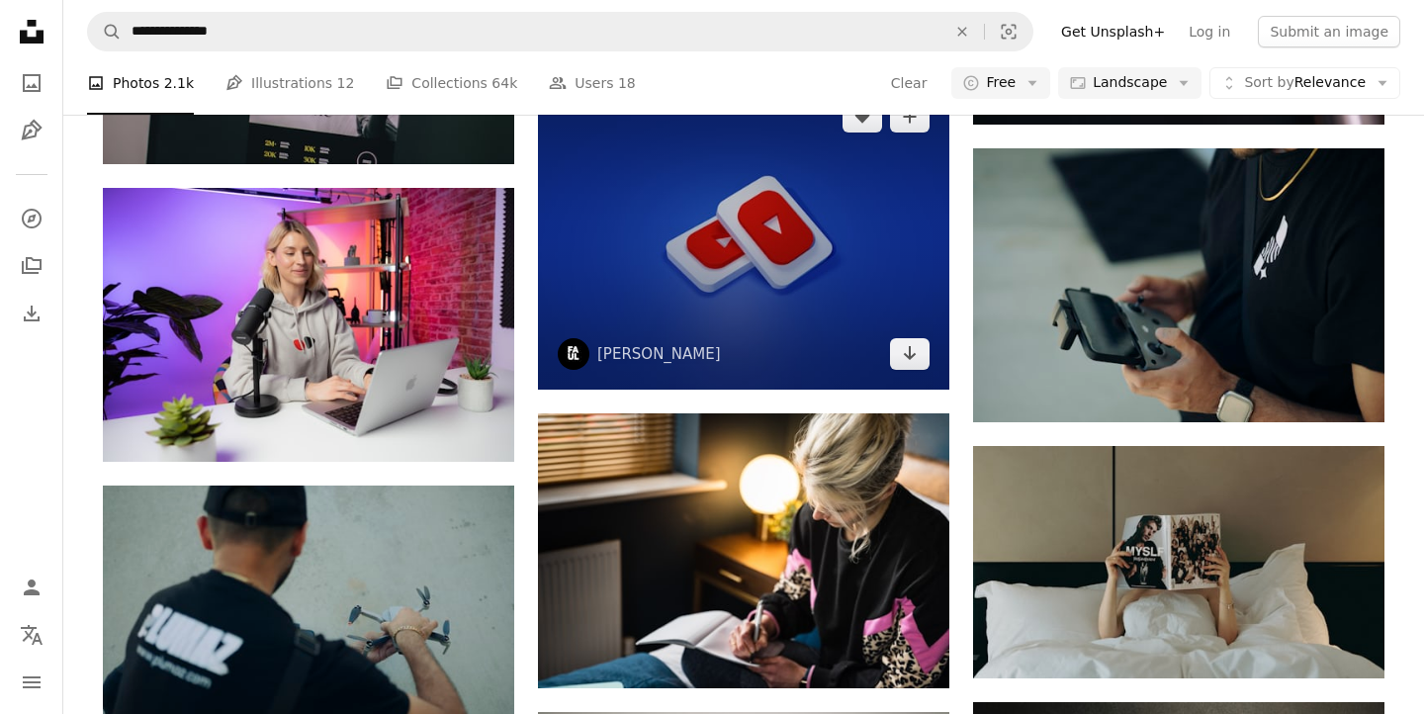
click at [778, 303] on img at bounding box center [743, 235] width 411 height 308
